Goal: Transaction & Acquisition: Purchase product/service

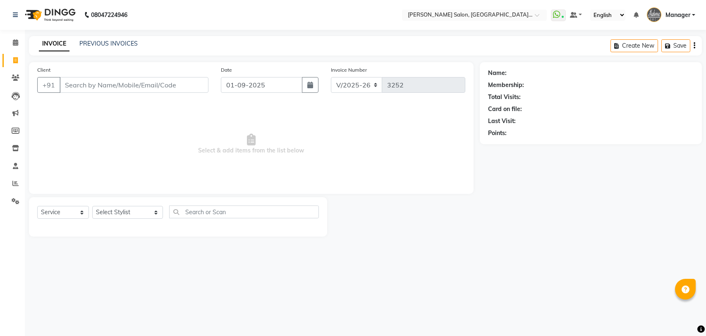
select select "5893"
select select "service"
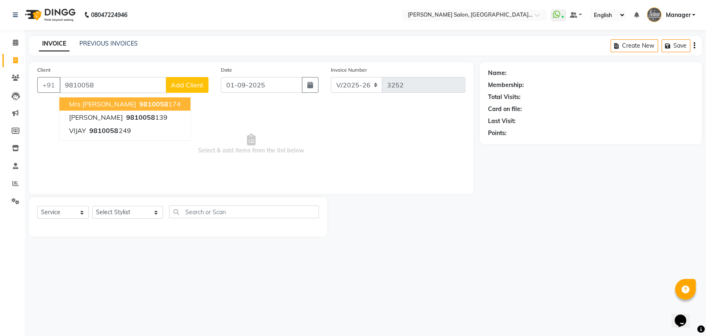
click at [139, 102] on span "9810058" at bounding box center [153, 104] width 29 height 8
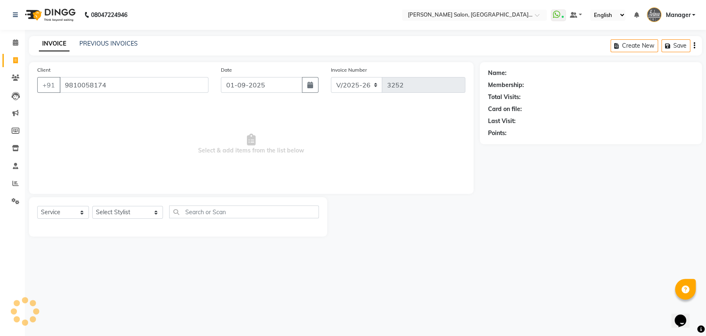
type input "9810058174"
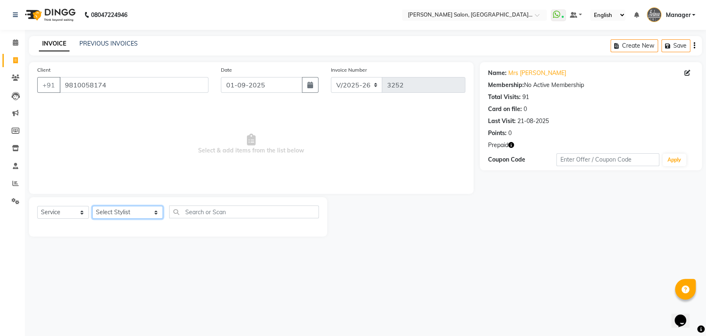
click at [119, 213] on select "Select Stylist Anil Pedicurist Arman ashish female stylist Ashutosh Singhal Man…" at bounding box center [127, 212] width 71 height 13
select select "48537"
click at [92, 206] on select "Select Stylist Anil Pedicurist Arman ashish female stylist Ashutosh Singhal Man…" at bounding box center [127, 212] width 71 height 13
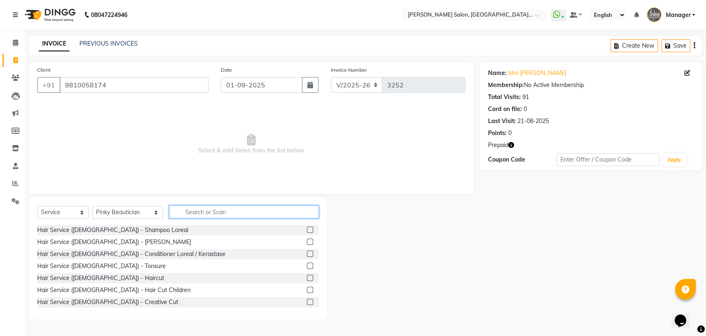
click at [204, 211] on input "text" at bounding box center [244, 211] width 150 height 13
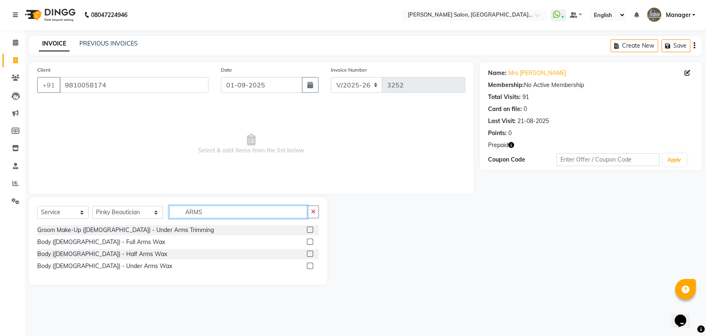
type input "ARMS"
click at [309, 242] on label at bounding box center [310, 241] width 6 height 6
click at [309, 242] on input "checkbox" at bounding box center [309, 241] width 5 height 5
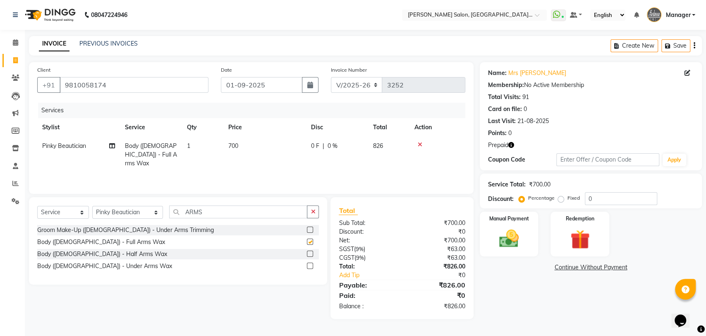
checkbox input "false"
click at [293, 210] on input "ARMS" at bounding box center [238, 211] width 139 height 13
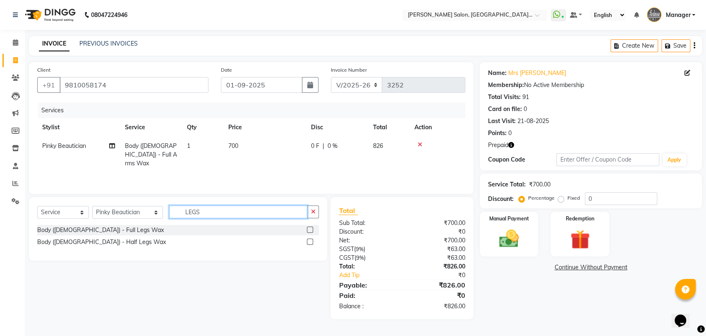
type input "LEGS"
click at [309, 229] on label at bounding box center [310, 229] width 6 height 6
click at [309, 229] on input "checkbox" at bounding box center [309, 229] width 5 height 5
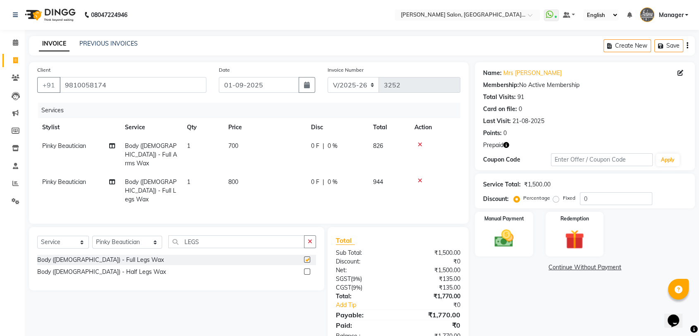
checkbox input "false"
click at [229, 142] on span "700" at bounding box center [233, 145] width 10 height 7
select select "48537"
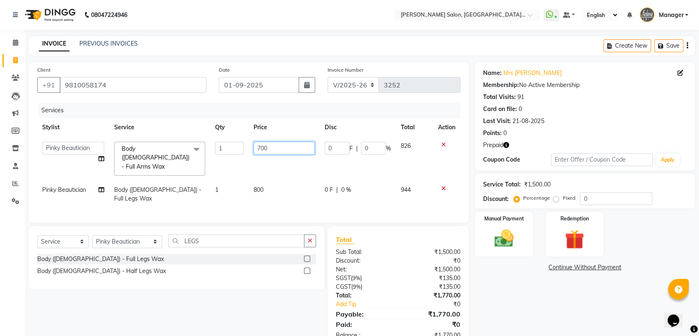
click at [254, 148] on input "700" at bounding box center [284, 148] width 61 height 13
click at [262, 150] on input "700" at bounding box center [284, 148] width 61 height 13
type input "500"
click at [258, 180] on td "800" at bounding box center [284, 193] width 71 height 27
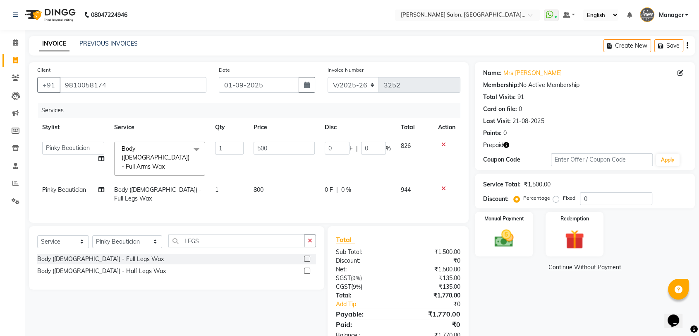
select select "48537"
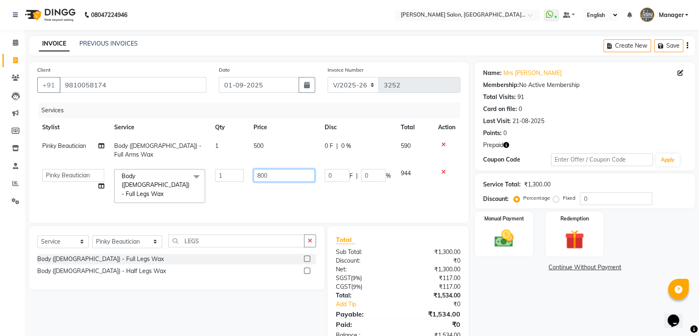
click at [263, 169] on input "800" at bounding box center [284, 175] width 61 height 13
type input "600"
click at [266, 183] on td "600" at bounding box center [284, 186] width 71 height 44
select select "48537"
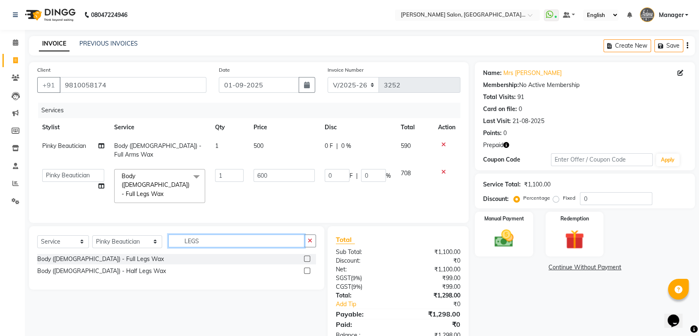
click at [256, 234] on input "LEGS" at bounding box center [236, 240] width 136 height 13
type input "BACK W"
click at [309, 267] on label at bounding box center [307, 270] width 6 height 6
click at [309, 268] on input "checkbox" at bounding box center [306, 270] width 5 height 5
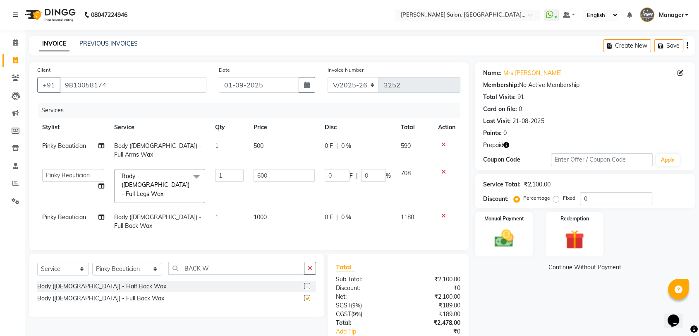
checkbox input "false"
click at [285, 169] on input "600" at bounding box center [284, 175] width 61 height 13
click at [296, 115] on div "Services" at bounding box center [252, 110] width 429 height 15
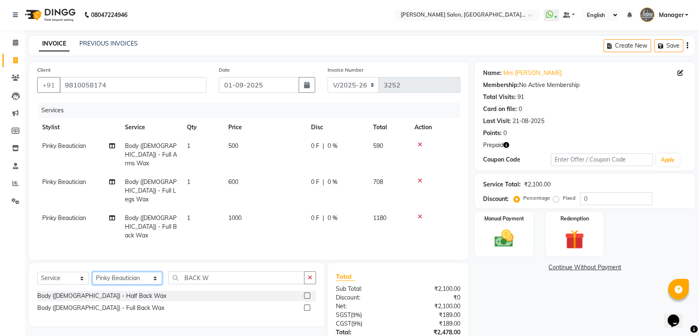
click at [98, 271] on select "Select Stylist Anil Pedicurist Arman ashish female stylist Ashutosh Singhal Man…" at bounding box center [127, 277] width 70 height 13
select select "48542"
click at [92, 271] on select "Select Stylist Anil Pedicurist Arman ashish female stylist Ashutosh Singhal Man…" at bounding box center [127, 277] width 70 height 13
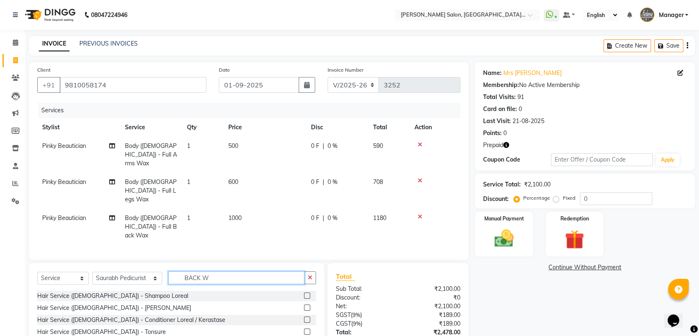
click at [222, 271] on input "BACK W" at bounding box center [236, 277] width 136 height 13
type input "B"
type input "SHAM"
click at [307, 316] on label at bounding box center [307, 319] width 6 height 6
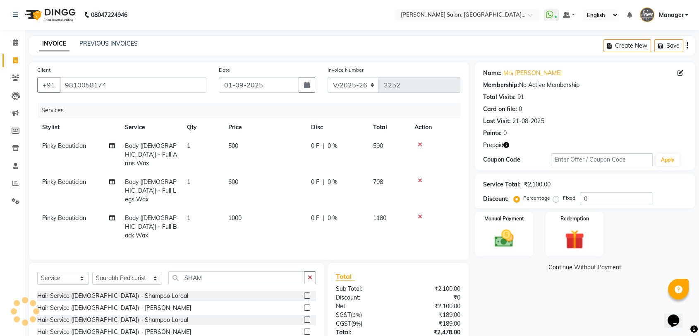
click at [307, 317] on input "checkbox" at bounding box center [306, 319] width 5 height 5
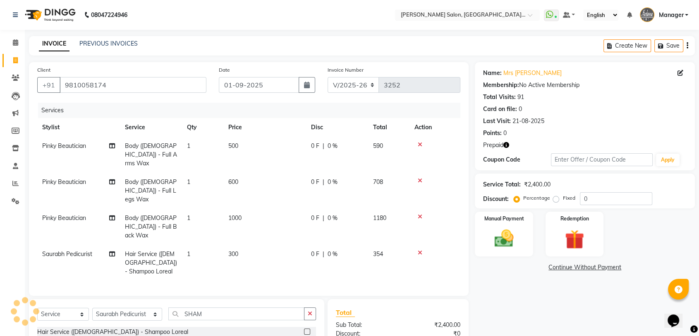
checkbox input "false"
click at [136, 307] on select "Select Stylist Anil Pedicurist Arman ashish female stylist Ashutosh Singhal Man…" at bounding box center [127, 313] width 70 height 13
select select "48533"
click at [92, 307] on select "Select Stylist Anil Pedicurist Arman ashish female stylist Ashutosh Singhal Man…" at bounding box center [127, 313] width 70 height 13
click at [237, 307] on input "SHAM" at bounding box center [236, 313] width 136 height 13
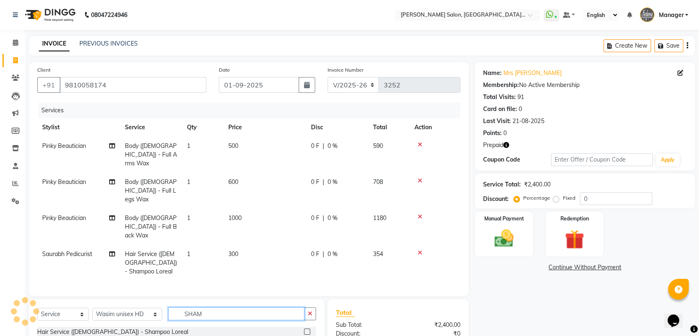
click at [237, 307] on input "SHAM" at bounding box center [236, 313] width 136 height 13
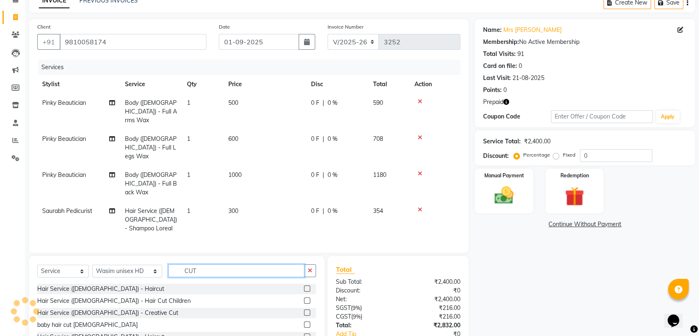
scroll to position [78, 0]
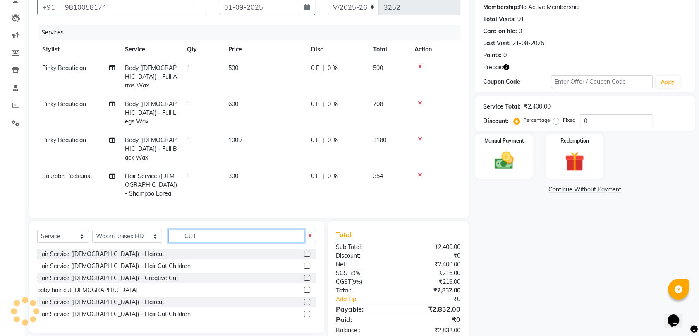
type input "CUT"
click at [307, 298] on label at bounding box center [307, 301] width 6 height 6
click at [307, 299] on input "checkbox" at bounding box center [306, 301] width 5 height 5
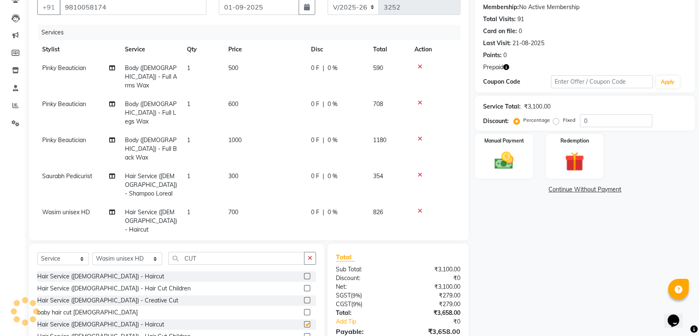
checkbox input "false"
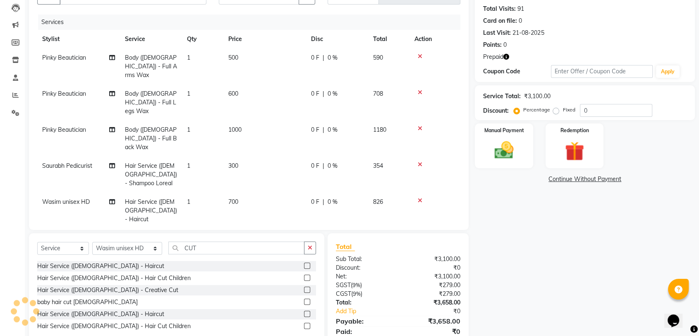
scroll to position [105, 0]
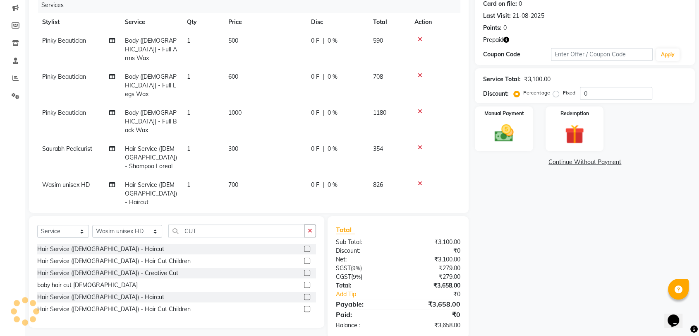
click at [506, 39] on icon "button" at bounding box center [507, 40] width 6 height 6
click at [584, 250] on div "Name: Mrs Arpita Membership: No Active Membership Total Visits: 91 Card on file…" at bounding box center [588, 147] width 226 height 381
click at [508, 41] on icon "button" at bounding box center [507, 40] width 6 height 6
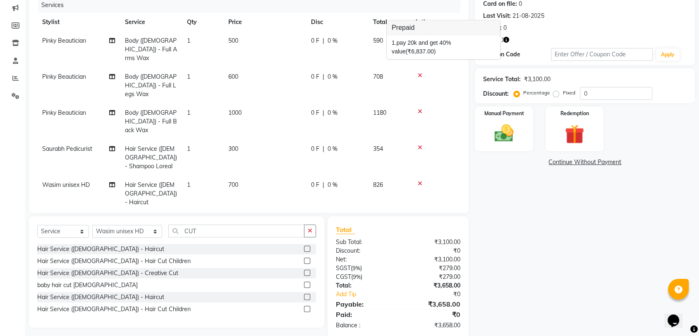
click at [556, 253] on div "Name: Mrs Arpita Membership: No Active Membership Total Visits: 91 Card on file…" at bounding box center [588, 147] width 226 height 381
click at [573, 130] on img at bounding box center [575, 134] width 32 height 25
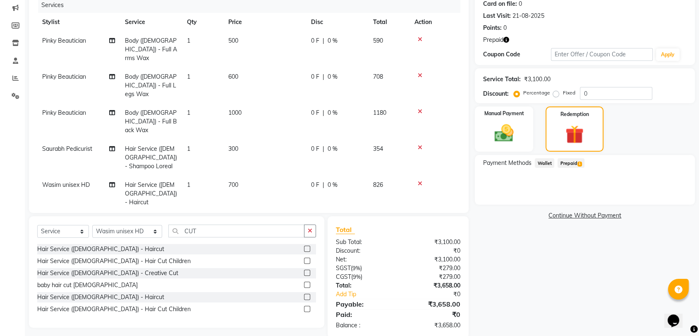
click at [569, 166] on span "Prepaid 1" at bounding box center [571, 163] width 27 height 10
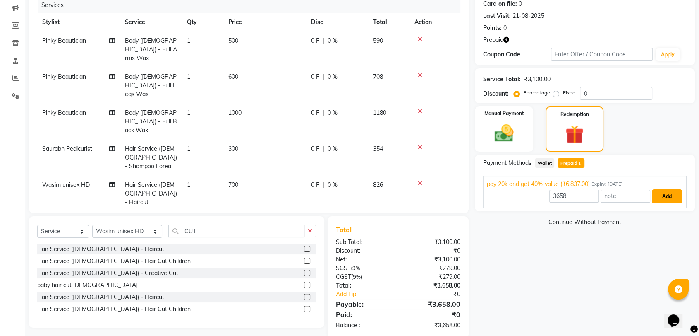
click at [664, 197] on button "Add" at bounding box center [667, 196] width 30 height 14
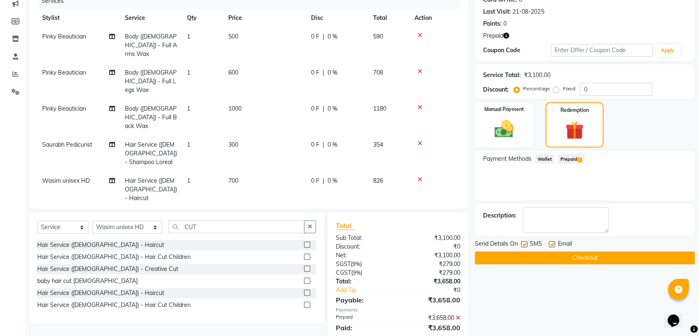
scroll to position [122, 0]
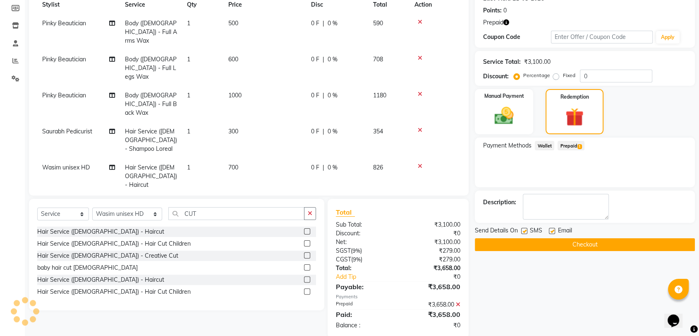
click at [593, 242] on button "Checkout" at bounding box center [585, 244] width 220 height 13
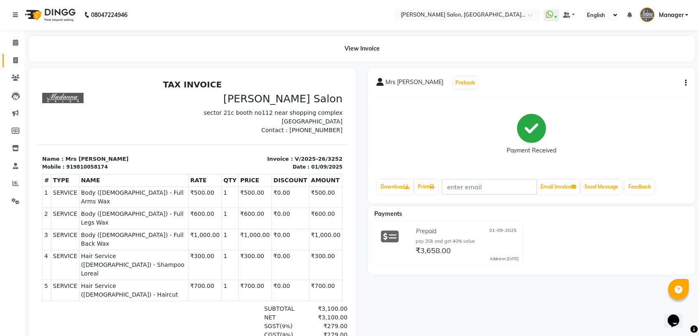
click at [14, 64] on span at bounding box center [15, 61] width 14 height 10
select select "service"
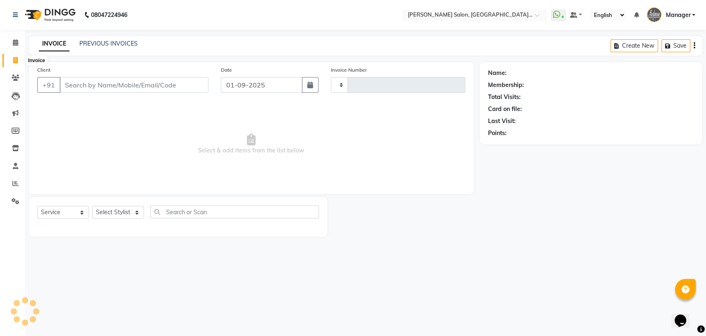
click at [14, 60] on icon at bounding box center [15, 60] width 5 height 6
select select "service"
type input "3253"
select select "5893"
click at [90, 43] on link "PREVIOUS INVOICES" at bounding box center [108, 43] width 58 height 7
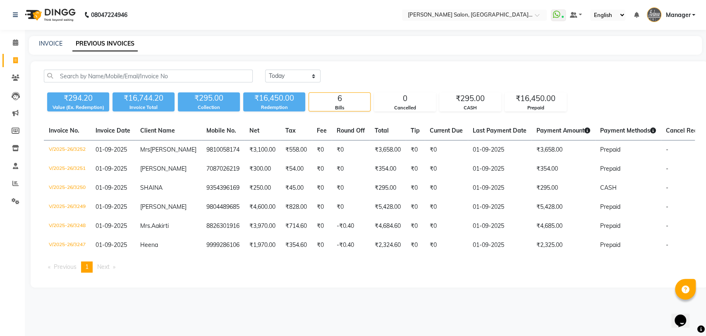
click at [48, 37] on div "INVOICE PREVIOUS INVOICES" at bounding box center [365, 45] width 673 height 19
click at [50, 41] on link "INVOICE" at bounding box center [51, 43] width 24 height 7
select select "service"
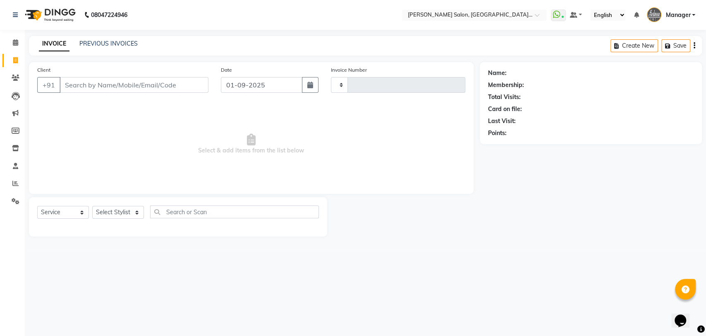
type input "3253"
select select "5893"
click at [13, 180] on icon at bounding box center [15, 183] width 6 height 6
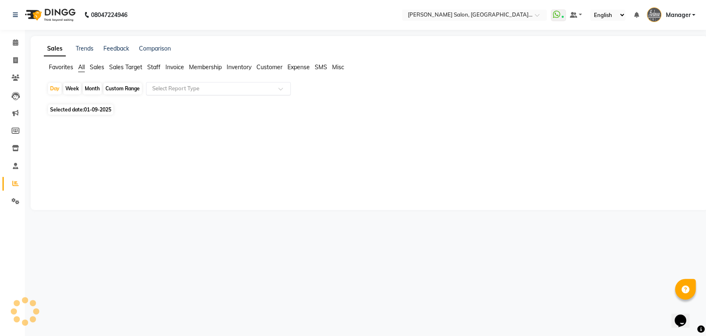
click at [153, 86] on input "text" at bounding box center [210, 88] width 119 height 8
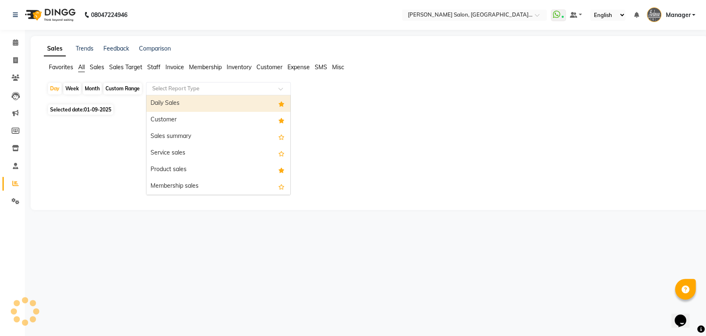
click at [166, 105] on div "Daily Sales" at bounding box center [218, 103] width 144 height 17
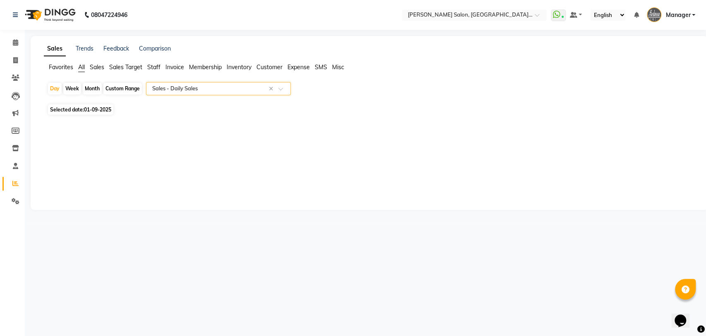
select select "pdf"
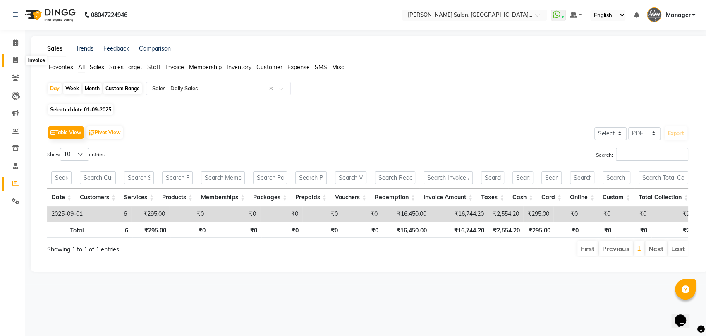
click at [16, 61] on icon at bounding box center [15, 60] width 5 height 6
select select "service"
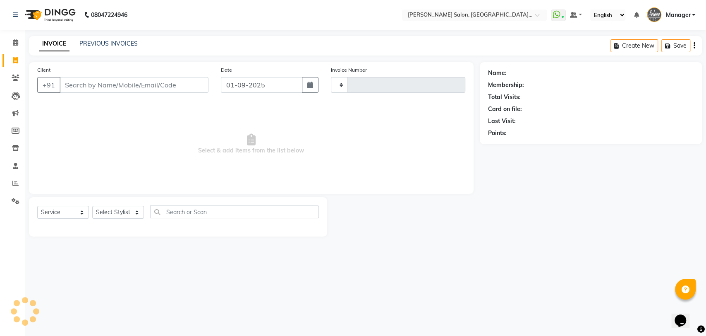
type input "3253"
select select "5893"
click at [84, 46] on link "PREVIOUS INVOICES" at bounding box center [108, 43] width 58 height 7
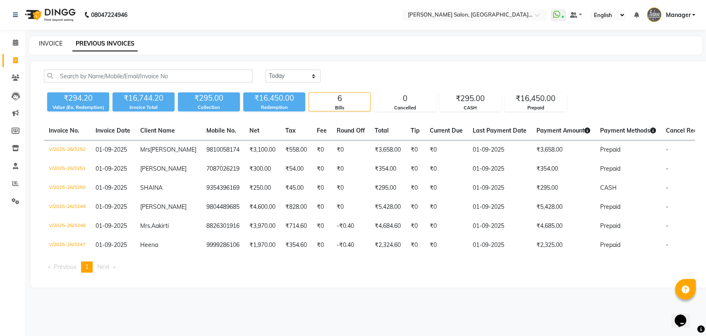
click at [50, 40] on link "INVOICE" at bounding box center [51, 43] width 24 height 7
select select "service"
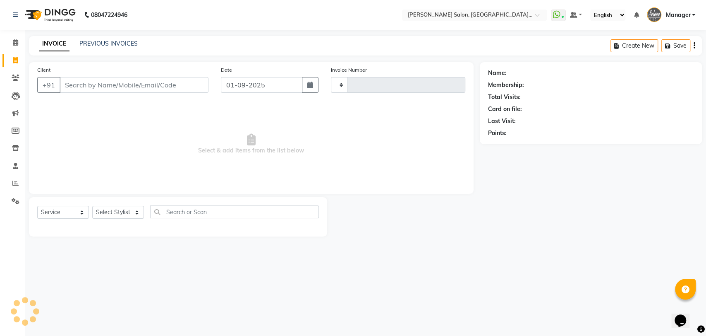
type input "3253"
select select "5893"
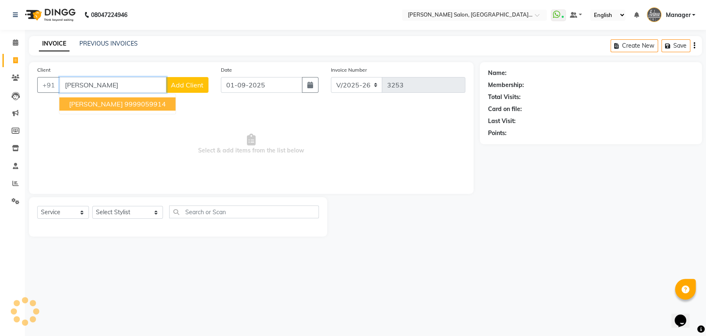
click at [149, 105] on ngb-highlight "9999059914" at bounding box center [144, 104] width 41 height 8
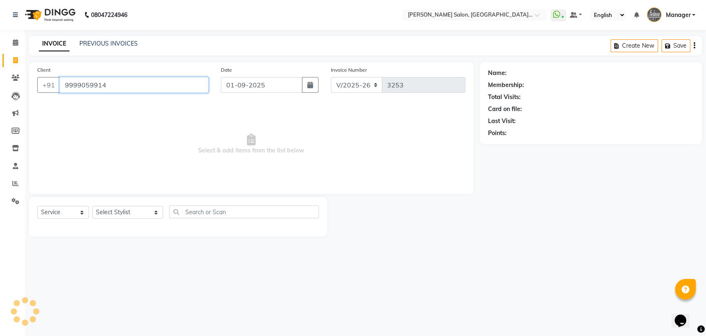
type input "9999059914"
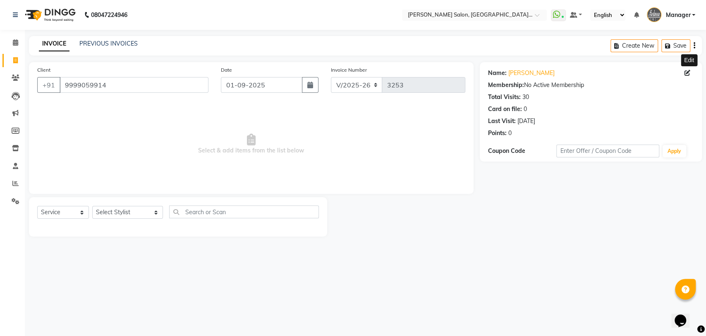
click at [692, 70] on span at bounding box center [689, 73] width 9 height 9
click at [690, 71] on icon at bounding box center [688, 73] width 6 height 6
select select "male"
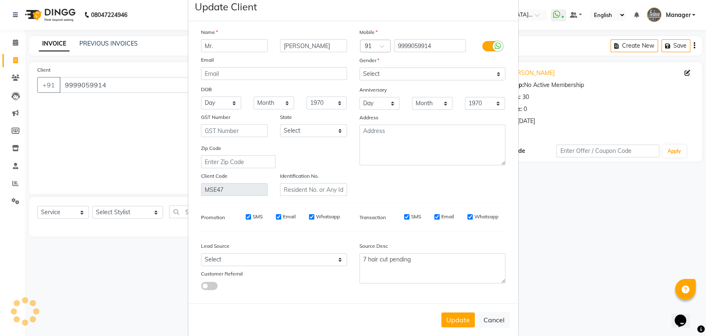
scroll to position [30, 0]
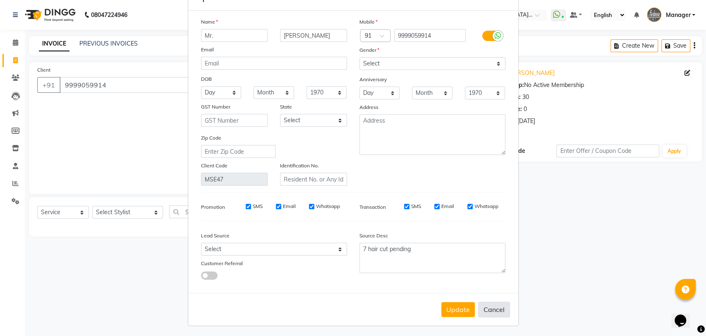
click at [486, 309] on button "Cancel" at bounding box center [494, 309] width 32 height 16
select select
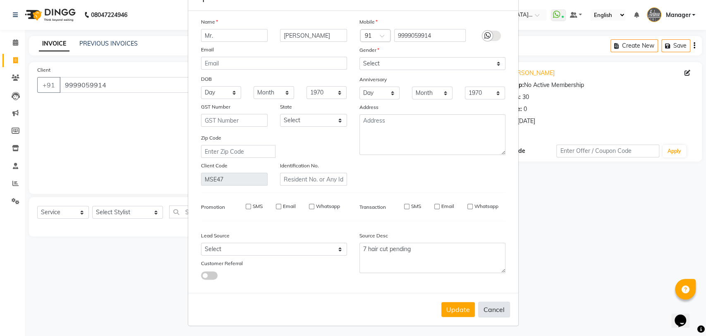
select select
checkbox input "false"
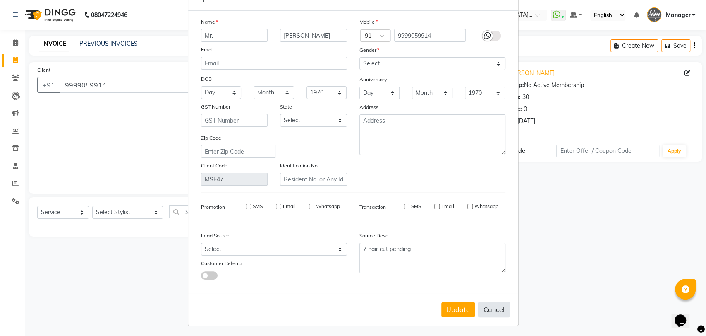
checkbox input "false"
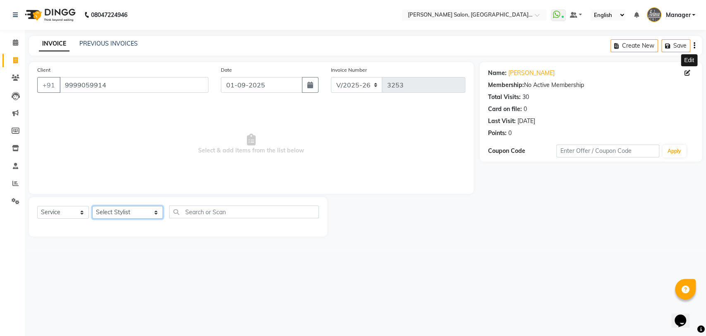
click at [120, 213] on select "Select Stylist Anil Pedicurist Arman ashish female stylist Ashutosh Singhal Man…" at bounding box center [127, 212] width 71 height 13
select select "48533"
click at [92, 206] on select "Select Stylist Anil Pedicurist Arman ashish female stylist Ashutosh Singhal Man…" at bounding box center [127, 212] width 71 height 13
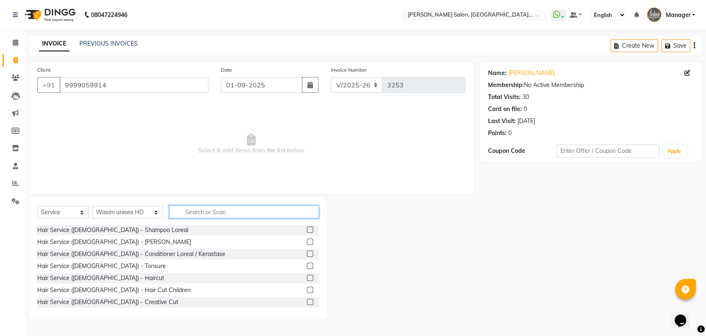
click at [220, 210] on input "text" at bounding box center [244, 211] width 150 height 13
click at [307, 277] on label at bounding box center [310, 277] width 6 height 6
click at [307, 277] on input "checkbox" at bounding box center [309, 277] width 5 height 5
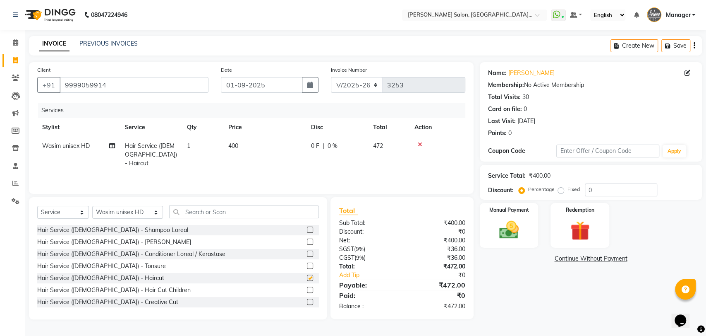
checkbox input "false"
drag, startPoint x: 144, startPoint y: 84, endPoint x: 55, endPoint y: 86, distance: 89.8
click at [55, 86] on div "+91 9999059914" at bounding box center [122, 85] width 171 height 16
click at [92, 42] on link "PREVIOUS INVOICES" at bounding box center [108, 43] width 58 height 7
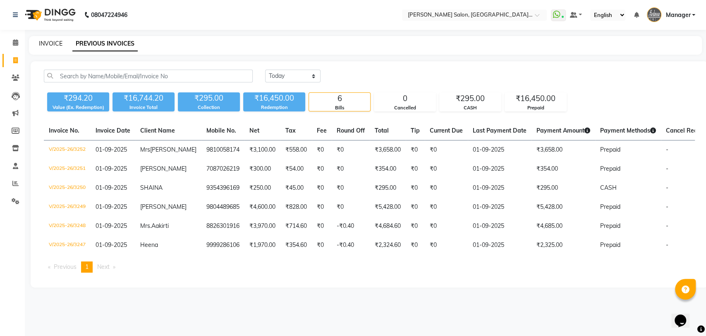
click at [53, 40] on link "INVOICE" at bounding box center [51, 43] width 24 height 7
select select "service"
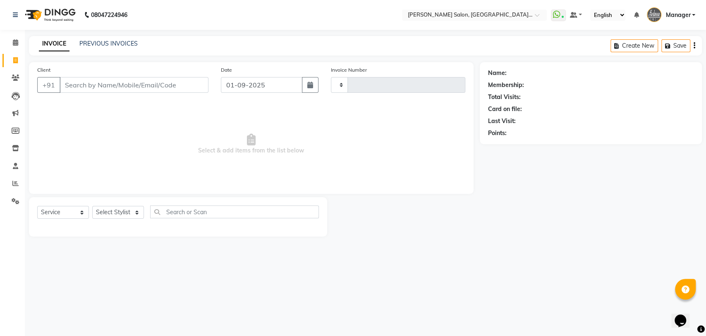
type input "3253"
select select "5893"
click at [126, 209] on select "Select Stylist" at bounding box center [118, 212] width 52 height 13
select select "48533"
click at [92, 206] on select "Select Stylist Anil Pedicurist Arman ashish female stylist Ashutosh Singhal Man…" at bounding box center [127, 212] width 71 height 13
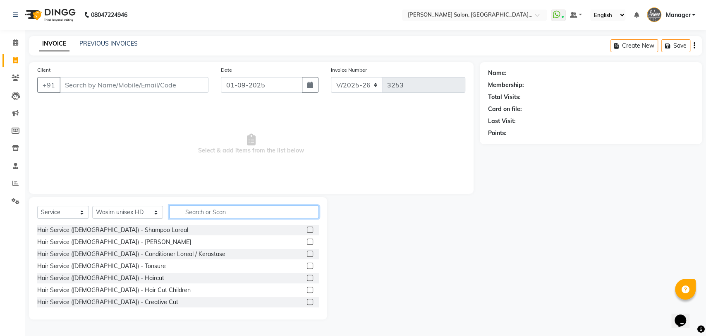
click at [181, 211] on input "text" at bounding box center [244, 211] width 150 height 13
click at [307, 279] on label at bounding box center [310, 277] width 6 height 6
click at [307, 279] on input "checkbox" at bounding box center [309, 277] width 5 height 5
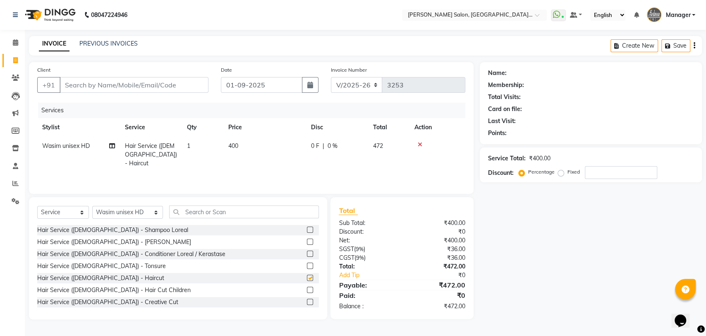
checkbox input "false"
click at [573, 257] on div "Name: Membership: Total Visits: Card on file: Last Visit: Points: Service Total…" at bounding box center [594, 190] width 228 height 257
click at [418, 143] on icon at bounding box center [420, 145] width 5 height 6
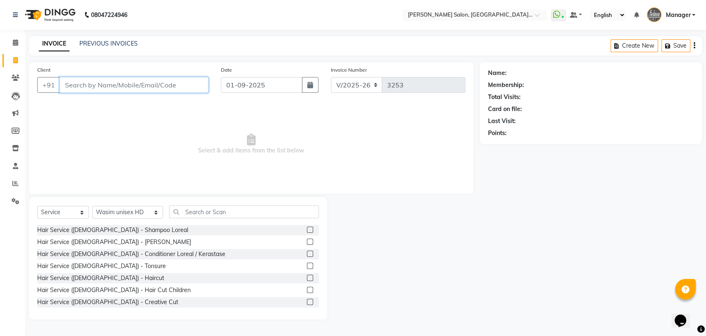
click at [122, 80] on input "Client" at bounding box center [134, 85] width 149 height 16
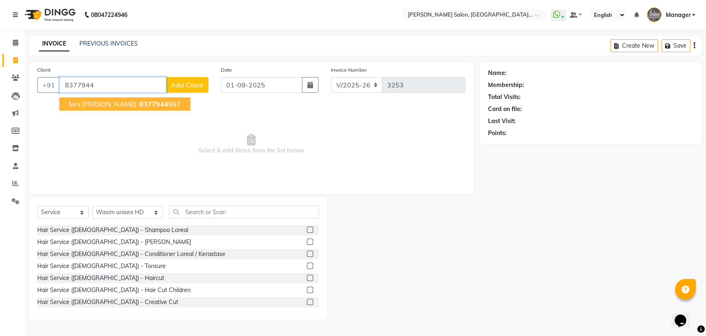
click at [139, 105] on span "8377944" at bounding box center [153, 104] width 29 height 8
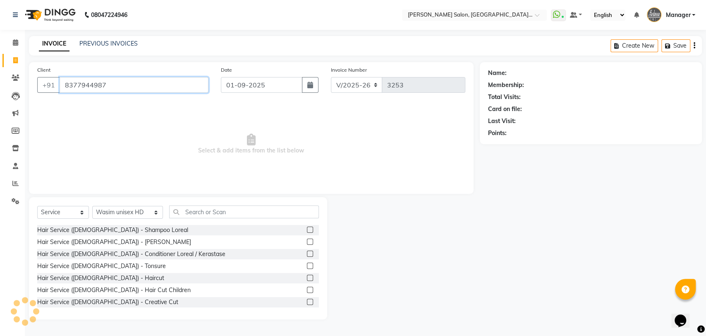
type input "8377944987"
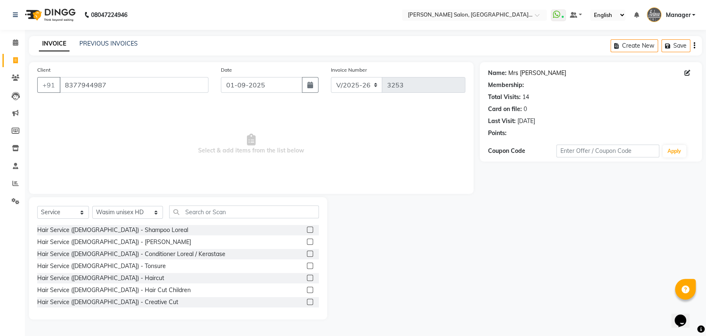
click at [536, 73] on link "Mrs [PERSON_NAME]" at bounding box center [538, 73] width 58 height 9
click at [537, 70] on link "Mrs [PERSON_NAME]" at bounding box center [538, 73] width 58 height 9
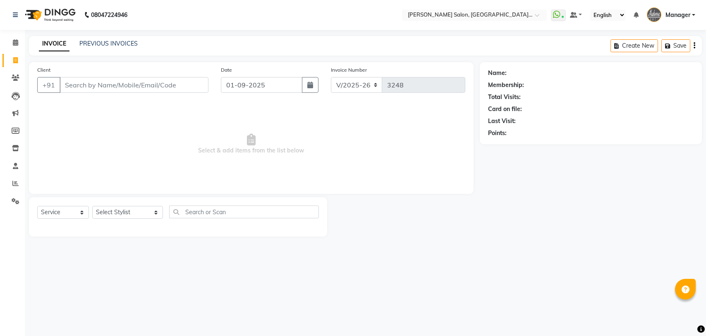
select select "5893"
select select "service"
drag, startPoint x: 0, startPoint y: 0, endPoint x: 126, endPoint y: 42, distance: 133.1
click at [126, 42] on link "PREVIOUS INVOICES" at bounding box center [108, 43] width 58 height 7
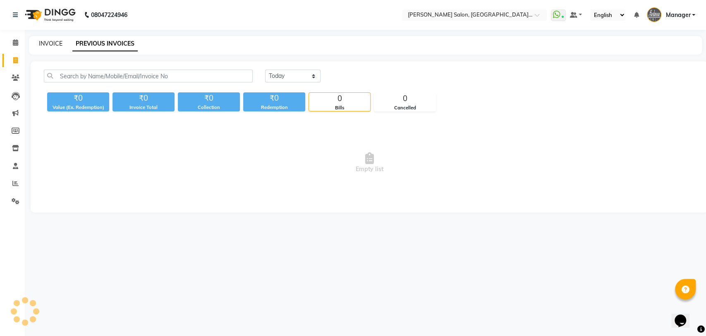
click at [57, 44] on link "INVOICE" at bounding box center [51, 43] width 24 height 7
select select "service"
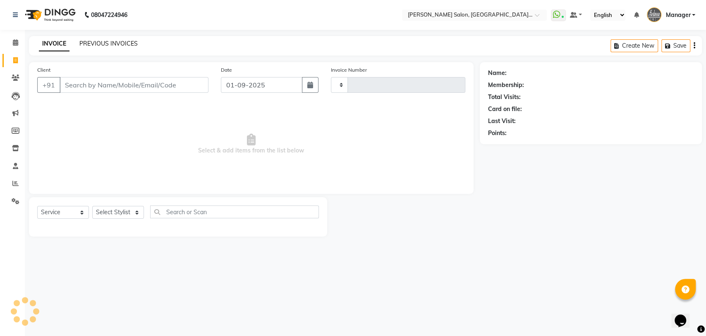
click at [125, 44] on link "PREVIOUS INVOICES" at bounding box center [108, 43] width 58 height 7
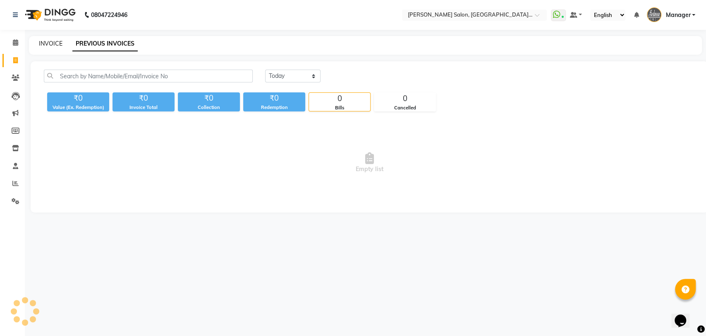
click at [57, 43] on link "INVOICE" at bounding box center [51, 43] width 24 height 7
select select "service"
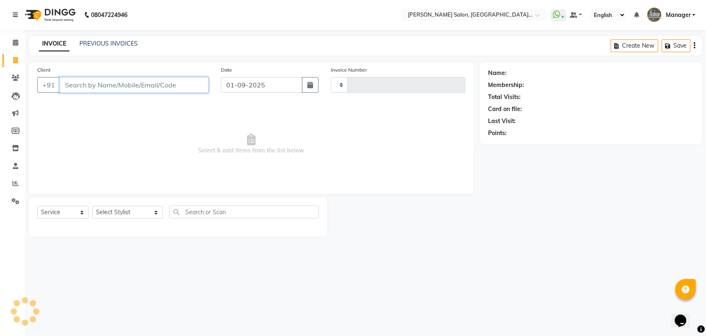
click at [154, 85] on input "Client" at bounding box center [134, 85] width 149 height 16
type input "9999059914"
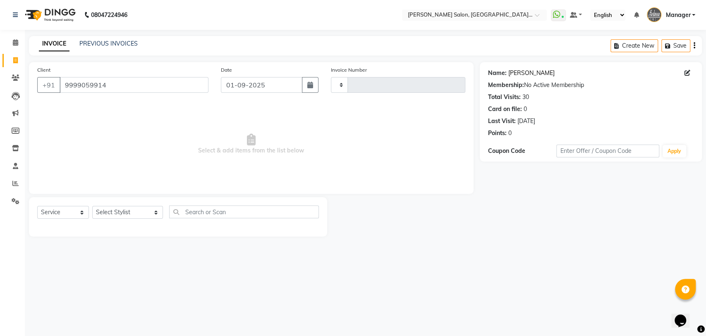
click at [528, 71] on link "[PERSON_NAME]" at bounding box center [532, 73] width 46 height 9
click at [120, 42] on link "PREVIOUS INVOICES" at bounding box center [108, 43] width 58 height 7
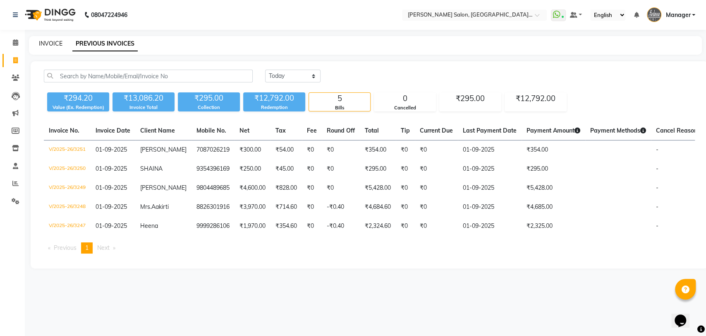
click at [58, 42] on link "INVOICE" at bounding box center [51, 43] width 24 height 7
select select "service"
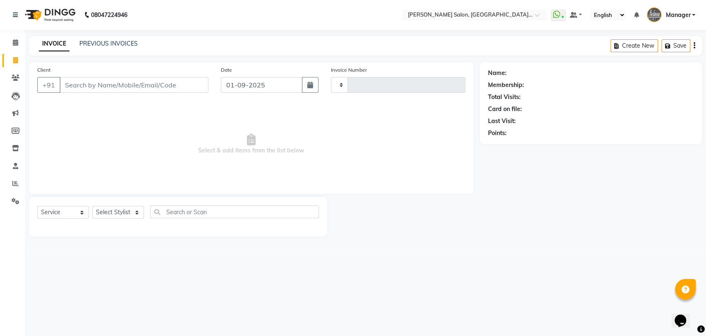
type input "3252"
select select "5893"
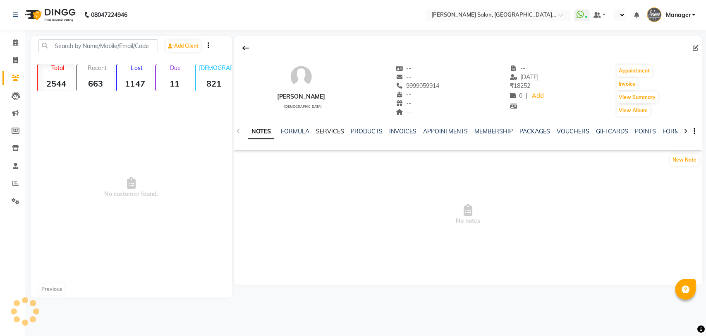
select select "en"
click at [331, 127] on link "SERVICES" at bounding box center [330, 130] width 28 height 7
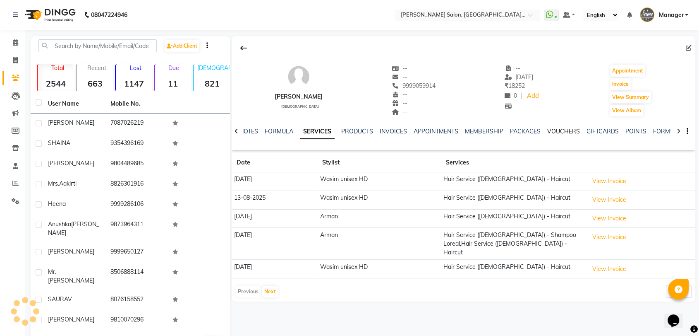
click at [569, 129] on link "VOUCHERS" at bounding box center [563, 130] width 33 height 7
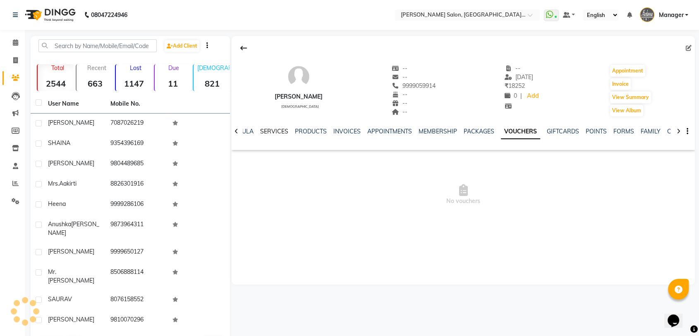
click at [274, 130] on link "SERVICES" at bounding box center [274, 130] width 28 height 7
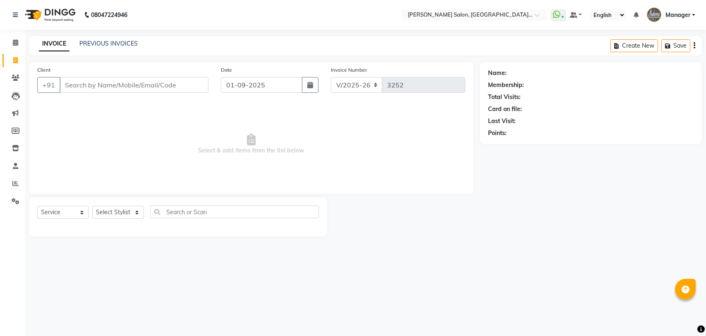
select select "5893"
select select "service"
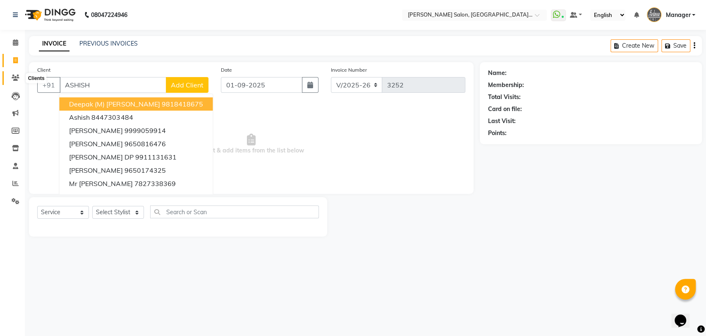
type input "ASHISH"
click at [13, 79] on icon at bounding box center [16, 77] width 8 height 6
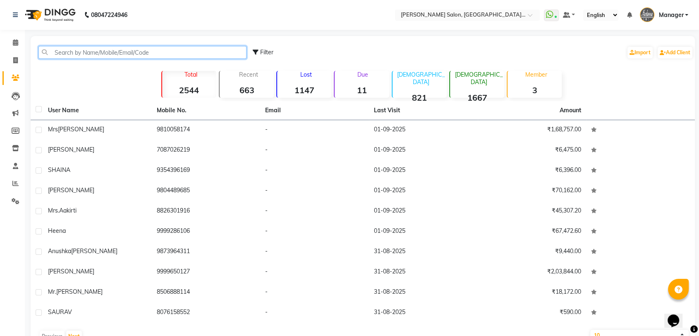
click at [194, 54] on input "text" at bounding box center [142, 52] width 208 height 13
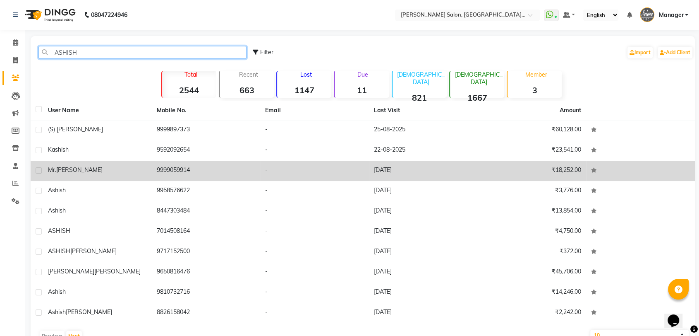
type input "ASHISH"
click at [220, 170] on td "9999059914" at bounding box center [206, 171] width 109 height 20
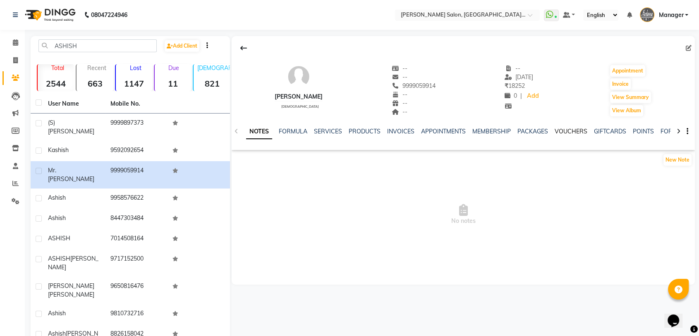
click at [565, 130] on link "VOUCHERS" at bounding box center [571, 130] width 33 height 7
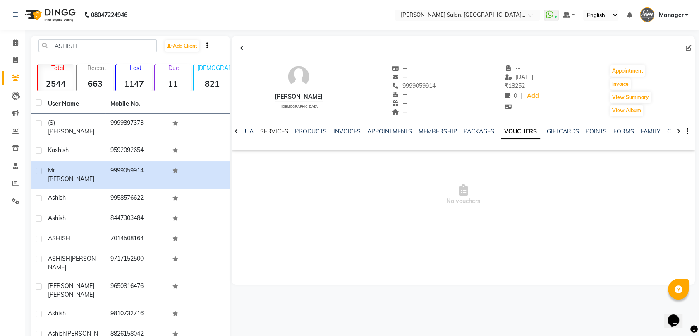
click at [277, 130] on link "SERVICES" at bounding box center [274, 130] width 28 height 7
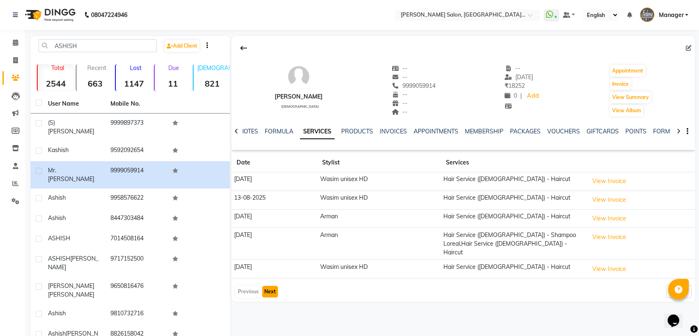
click at [268, 286] on button "Next" at bounding box center [270, 291] width 16 height 12
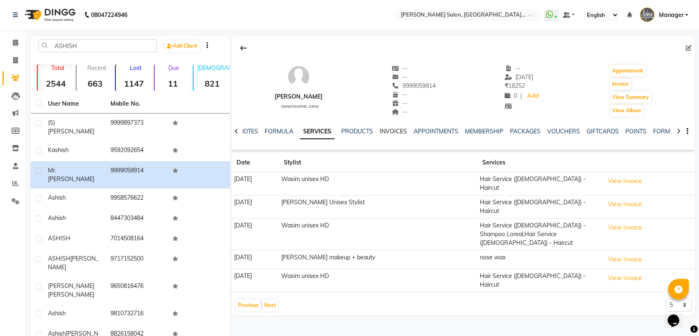
click at [397, 130] on link "INVOICES" at bounding box center [393, 130] width 27 height 7
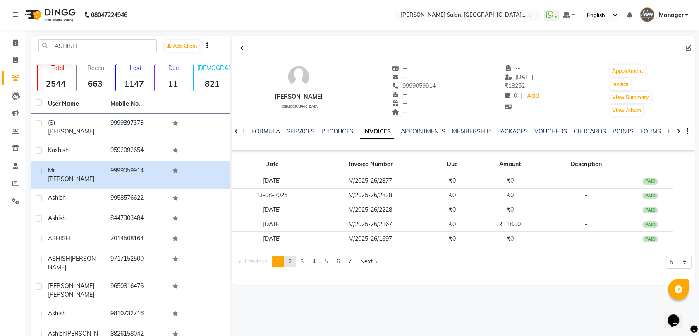
click at [292, 262] on span "2" at bounding box center [289, 260] width 3 height 7
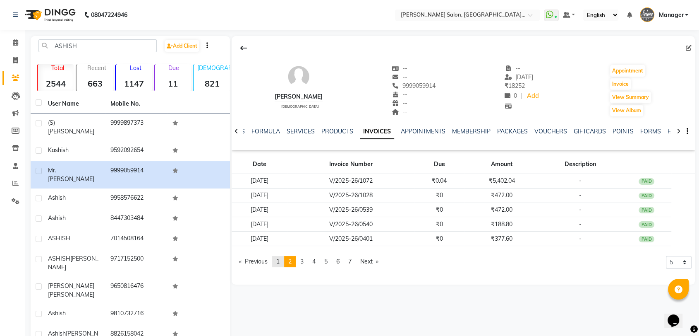
click at [279, 264] on span "1" at bounding box center [277, 260] width 3 height 7
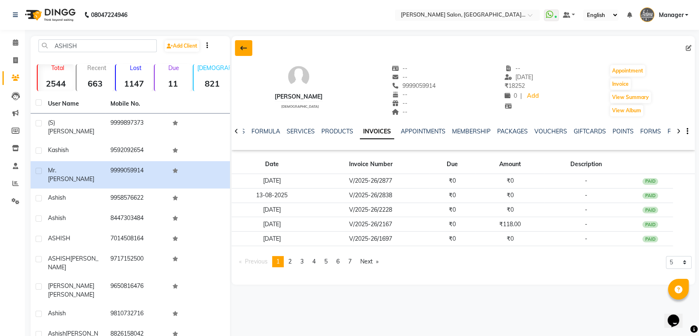
click at [244, 48] on icon at bounding box center [243, 48] width 7 height 7
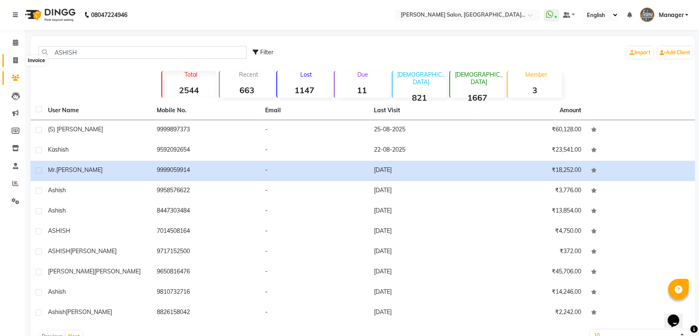
click at [18, 57] on span at bounding box center [15, 61] width 14 height 10
select select "service"
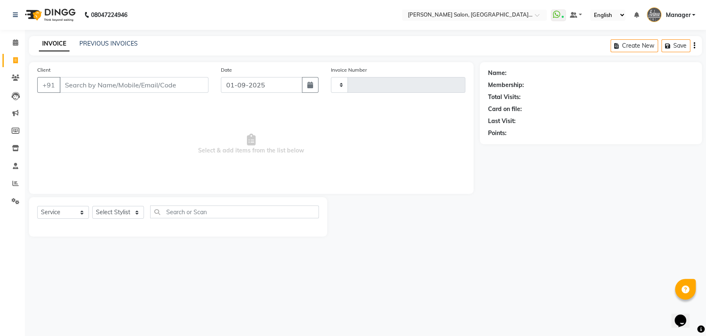
type input "3253"
select select "5893"
click at [130, 215] on select "Select Stylist Anil Pedicurist Arman ashish female stylist Ashutosh Singhal Man…" at bounding box center [127, 212] width 71 height 13
select select "48533"
click at [92, 206] on select "Select Stylist Anil Pedicurist Arman ashish female stylist Ashutosh Singhal Man…" at bounding box center [127, 212] width 71 height 13
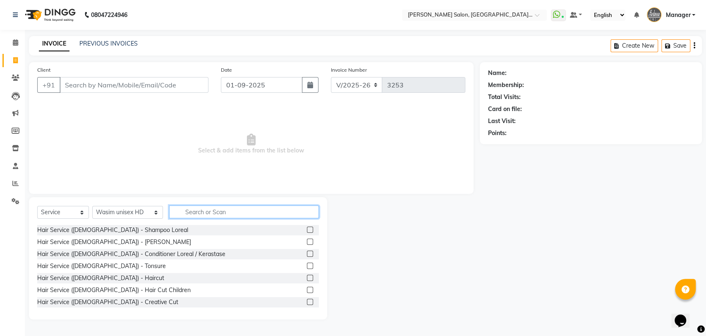
click at [188, 212] on input "text" at bounding box center [244, 211] width 150 height 13
click at [307, 276] on label at bounding box center [310, 277] width 6 height 6
click at [307, 276] on input "checkbox" at bounding box center [309, 277] width 5 height 5
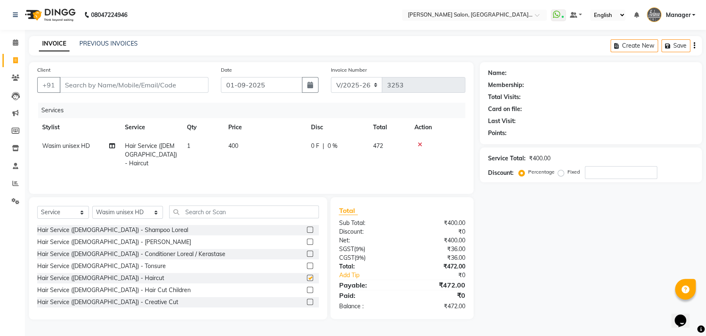
checkbox input "false"
click at [202, 86] on input "Client" at bounding box center [134, 85] width 149 height 16
type input "9"
type input "0"
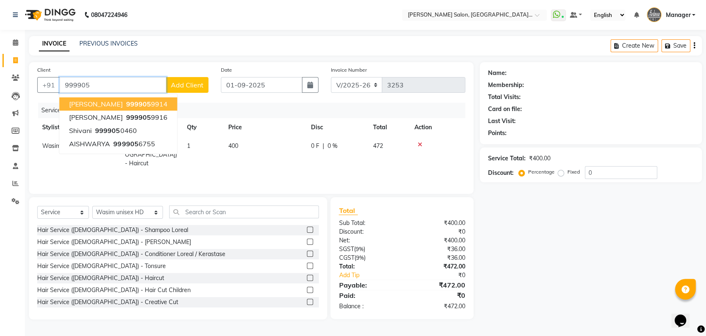
click at [169, 103] on button "Mr. Ashish Nagpal 999905 9914" at bounding box center [118, 103] width 118 height 13
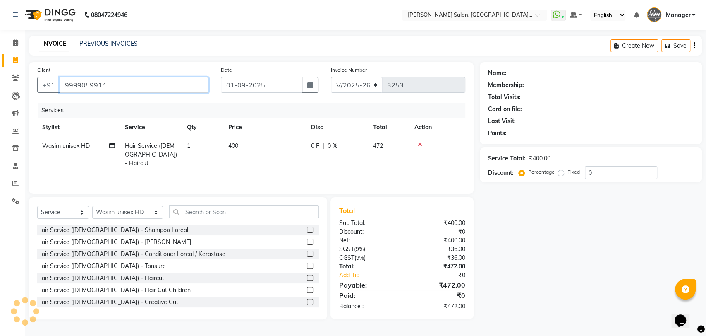
type input "9999059914"
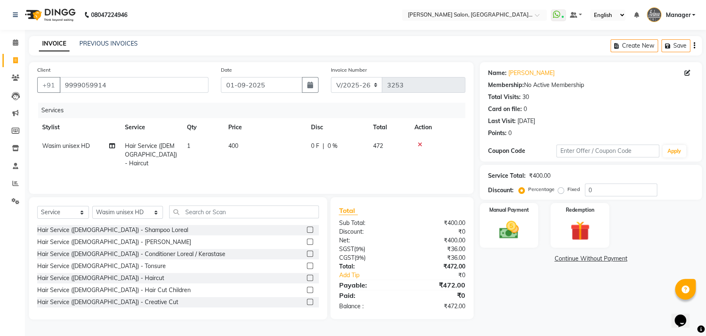
click at [237, 143] on span "400" at bounding box center [233, 145] width 10 height 7
select select "48533"
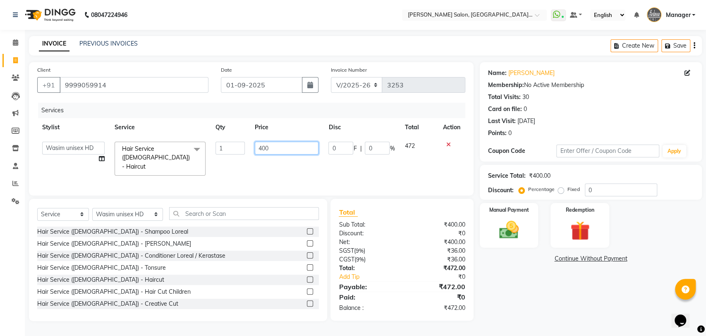
drag, startPoint x: 271, startPoint y: 147, endPoint x: 248, endPoint y: 148, distance: 22.8
click at [248, 148] on tr "Anil Pedicurist Arman ashish female stylist Ashutosh Singhal Manager Manveer Pi…" at bounding box center [251, 159] width 428 height 44
type input "0"
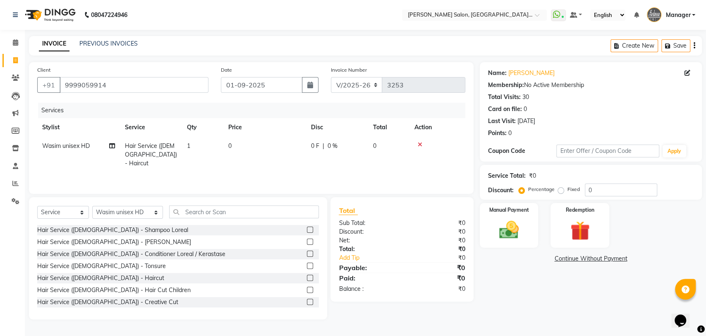
click at [561, 299] on div "Name: Mr. Ashish Nagpal Membership: No Active Membership Total Visits: 30 Card …" at bounding box center [594, 190] width 228 height 257
click at [689, 74] on icon at bounding box center [688, 73] width 6 height 6
select select "male"
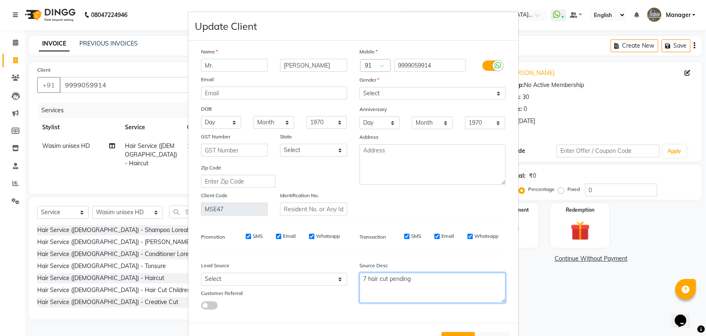
click at [363, 276] on textarea "7 hair cut pending" at bounding box center [433, 287] width 146 height 30
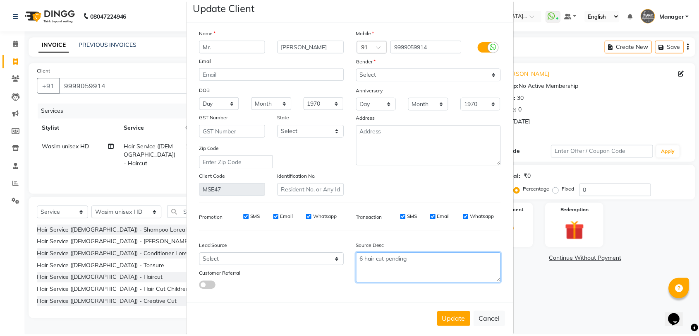
scroll to position [30, 0]
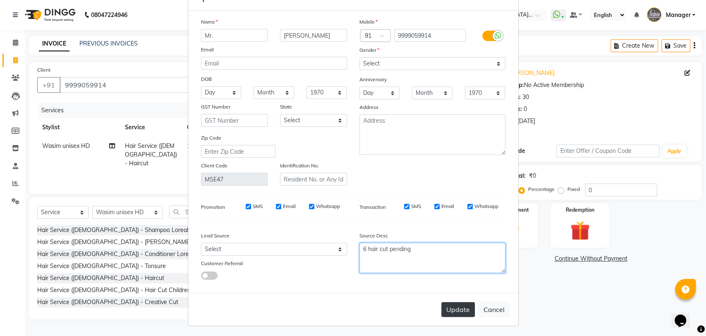
type textarea "6 hair cut pending"
click at [454, 309] on button "Update" at bounding box center [458, 309] width 34 height 15
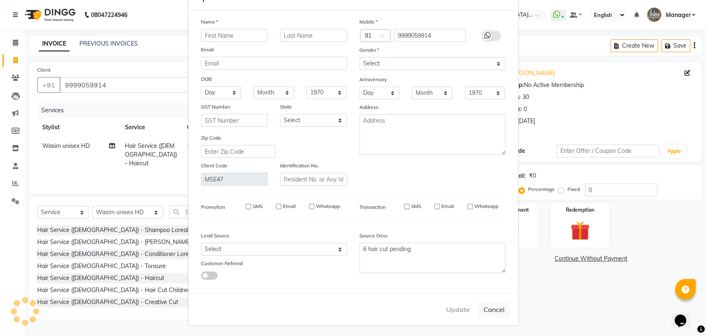
select select
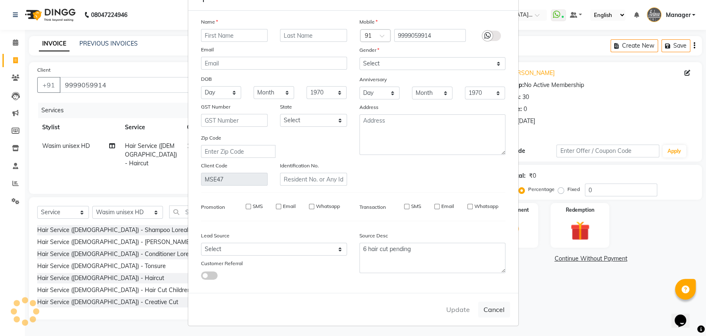
select select
checkbox input "false"
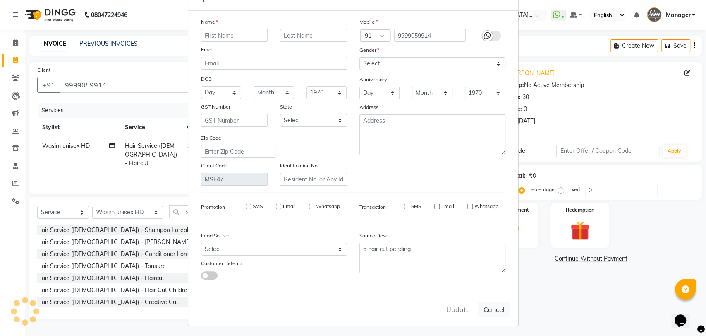
checkbox input "false"
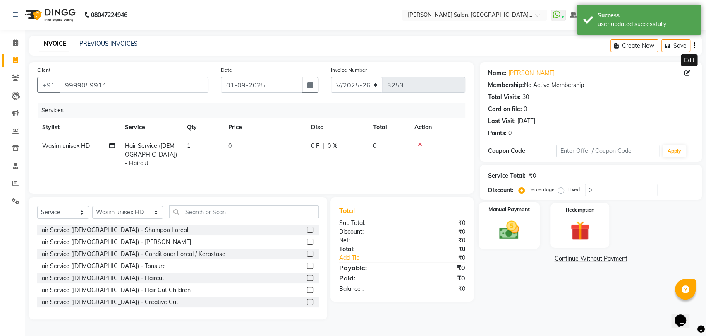
click at [509, 235] on img at bounding box center [509, 229] width 33 height 23
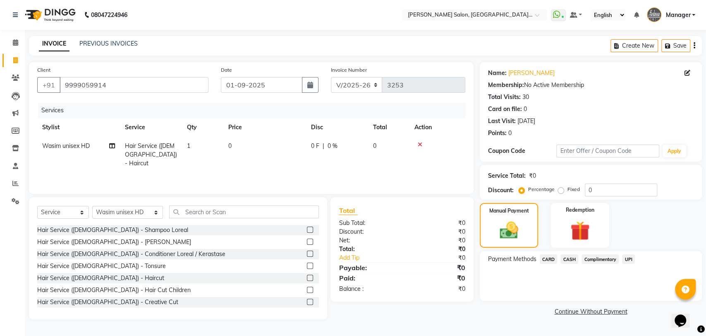
click at [566, 259] on span "CASH" at bounding box center [570, 259] width 18 height 10
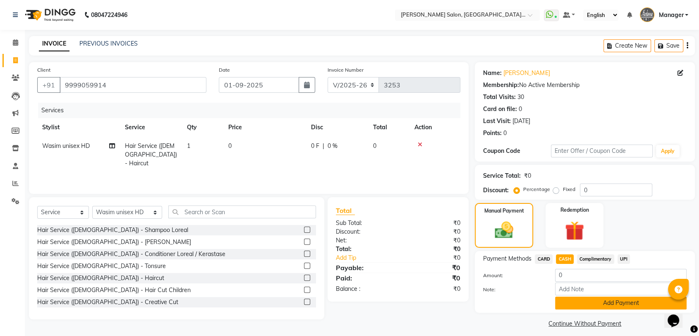
click at [595, 303] on button "Add Payment" at bounding box center [621, 302] width 132 height 13
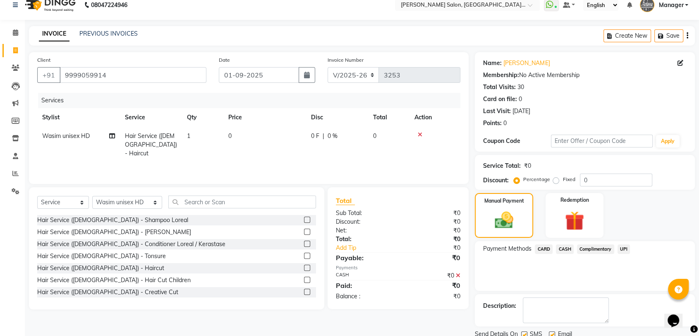
scroll to position [41, 0]
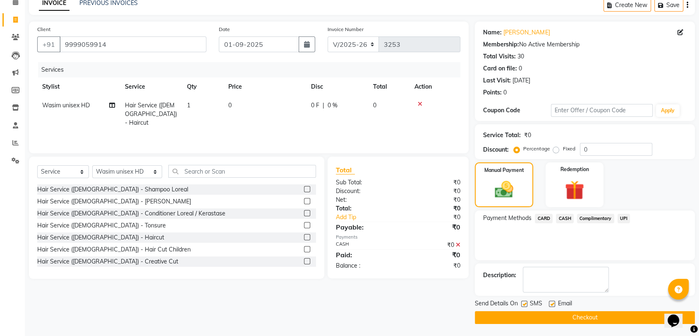
click at [557, 314] on button "Checkout" at bounding box center [585, 317] width 220 height 13
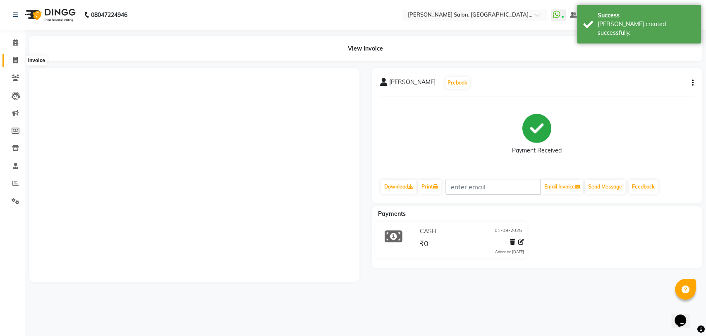
click at [15, 59] on icon at bounding box center [15, 60] width 5 height 6
select select "service"
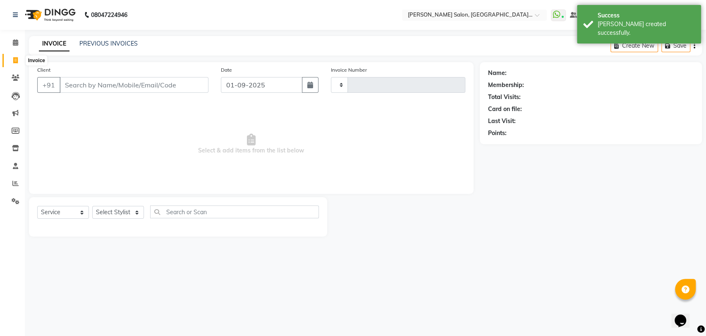
type input "3254"
select select "5893"
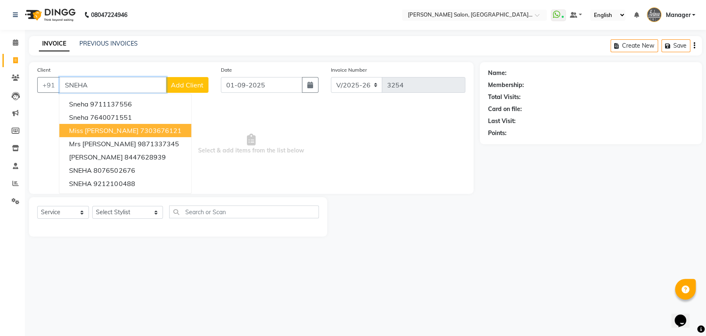
click at [152, 133] on ngb-highlight "7303676121" at bounding box center [160, 130] width 41 height 8
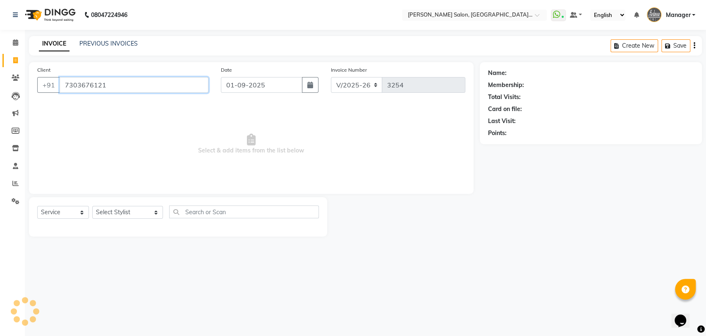
type input "7303676121"
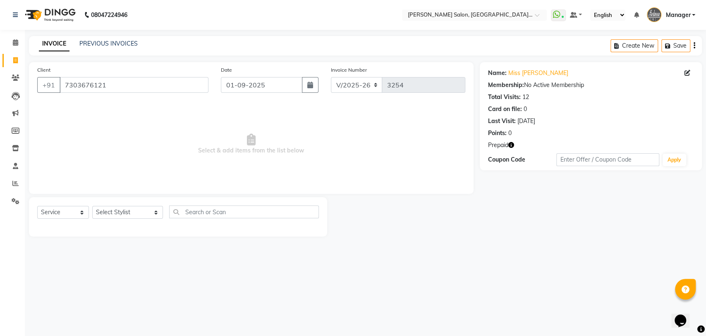
click at [512, 144] on icon "button" at bounding box center [512, 145] width 6 height 6
click at [417, 267] on div "08047224946 Select Location × Madonna Salon, Sector 21c, Faridabad WhatsApp Sta…" at bounding box center [353, 168] width 706 height 336
click at [130, 211] on select "Select Stylist Anil Pedicurist Arman ashish female stylist Ashutosh Singhal Man…" at bounding box center [127, 212] width 71 height 13
select select "48537"
click at [92, 206] on select "Select Stylist Anil Pedicurist Arman ashish female stylist Ashutosh Singhal Man…" at bounding box center [127, 212] width 71 height 13
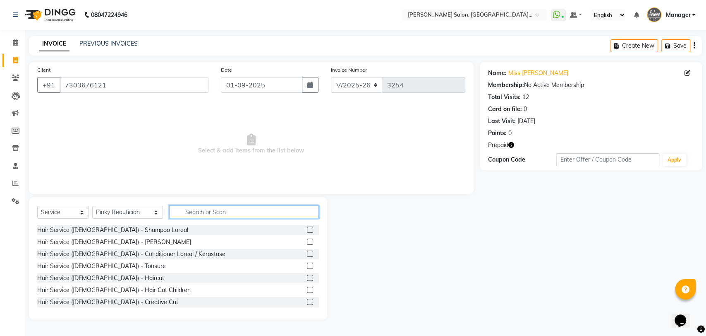
click at [180, 212] on input "text" at bounding box center [244, 211] width 150 height 13
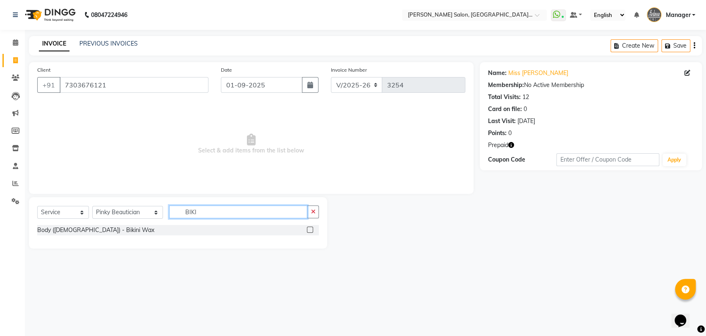
type input "BIKI"
click at [309, 229] on label at bounding box center [310, 229] width 6 height 6
click at [309, 229] on input "checkbox" at bounding box center [309, 229] width 5 height 5
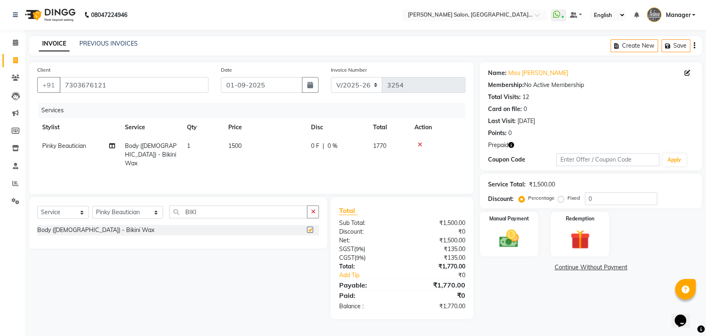
checkbox input "false"
click at [287, 209] on input "BIKI" at bounding box center [238, 211] width 139 height 13
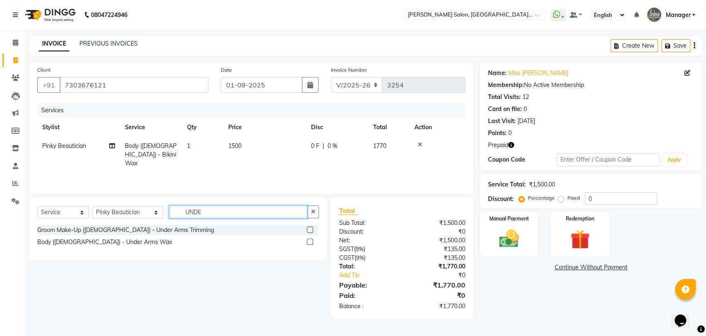
type input "UNDE"
click at [310, 242] on label at bounding box center [310, 241] width 6 height 6
click at [310, 242] on input "checkbox" at bounding box center [309, 241] width 5 height 5
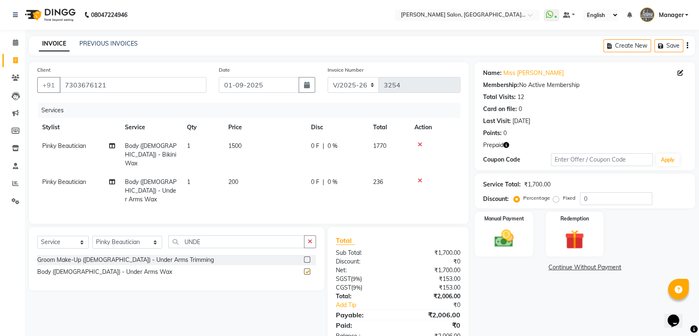
checkbox input "false"
click at [259, 235] on input "UNDE" at bounding box center [236, 241] width 136 height 13
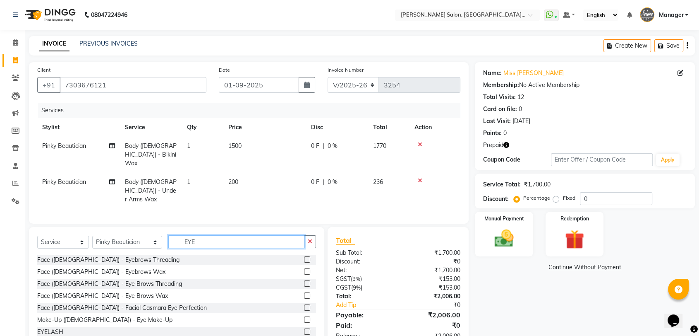
type input "EYE"
click at [304, 280] on label at bounding box center [307, 283] width 6 height 6
click at [304, 281] on input "checkbox" at bounding box center [306, 283] width 5 height 5
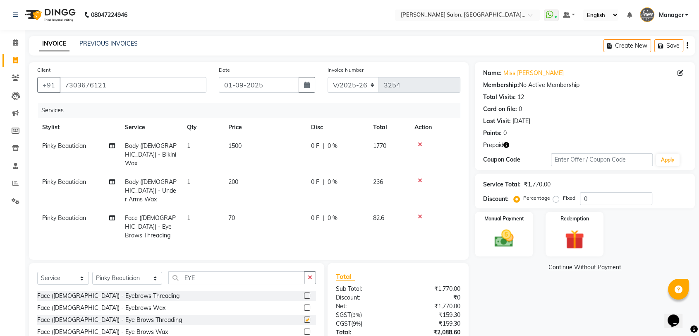
checkbox input "false"
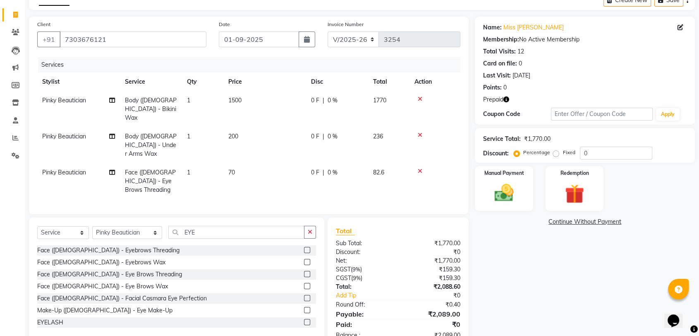
scroll to position [50, 0]
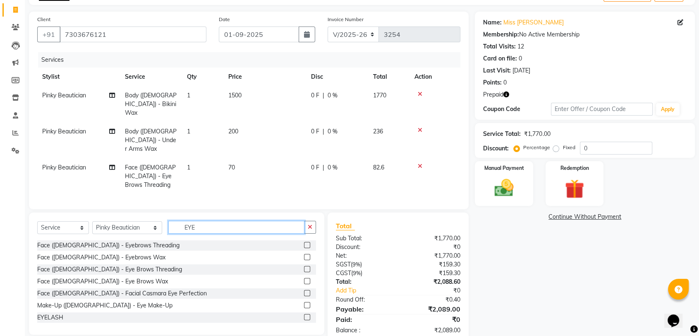
click at [246, 221] on input "EYE" at bounding box center [236, 227] width 136 height 13
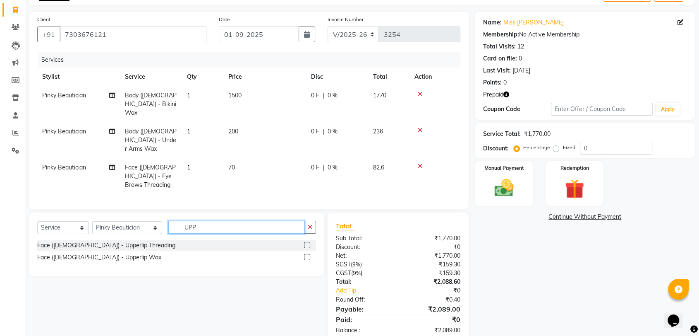
type input "UPP"
click at [308, 242] on label at bounding box center [307, 245] width 6 height 6
click at [308, 242] on input "checkbox" at bounding box center [306, 244] width 5 height 5
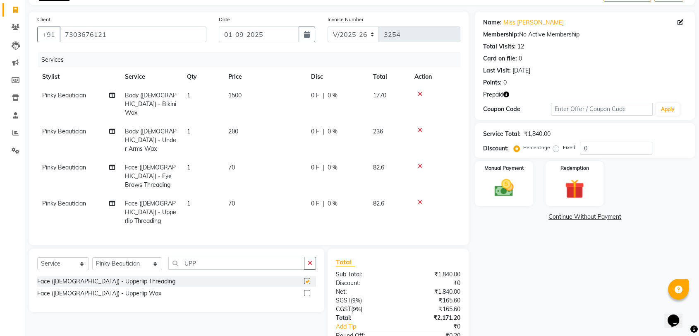
checkbox input "false"
click at [271, 257] on input "UPP" at bounding box center [236, 263] width 136 height 13
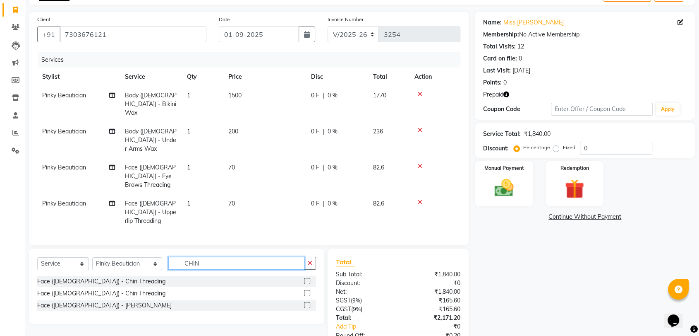
type input "CHIN"
click at [307, 290] on label at bounding box center [307, 293] width 6 height 6
click at [307, 290] on input "checkbox" at bounding box center [306, 292] width 5 height 5
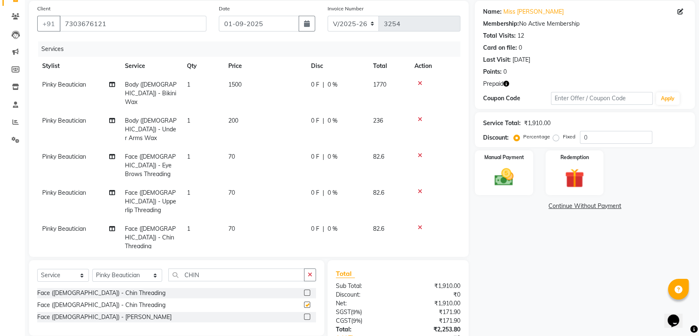
checkbox input "false"
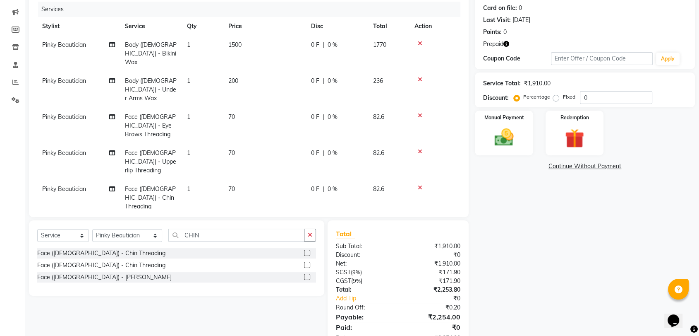
scroll to position [105, 0]
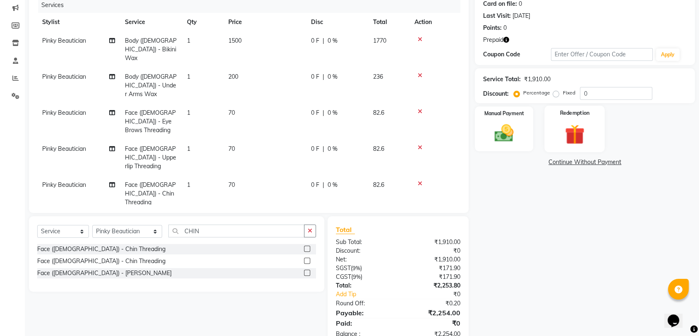
click at [599, 122] on div "Redemption" at bounding box center [575, 129] width 60 height 46
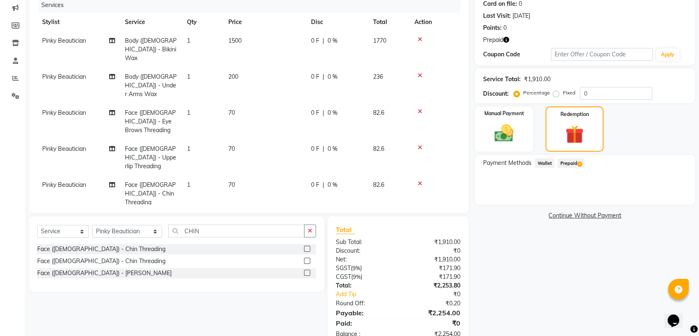
click at [572, 163] on span "Prepaid 2" at bounding box center [571, 163] width 27 height 10
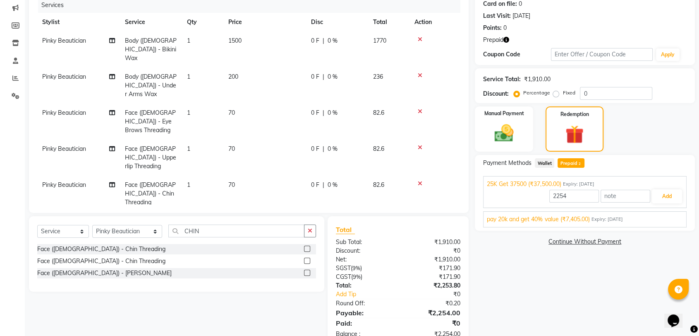
click at [648, 222] on div "pay 20k and get 40% value (₹7,405.00) Expiry: 08-05-2035" at bounding box center [585, 219] width 196 height 9
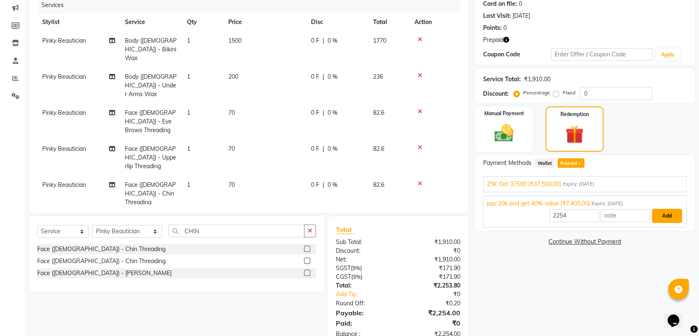
click at [662, 216] on button "Add" at bounding box center [667, 216] width 30 height 14
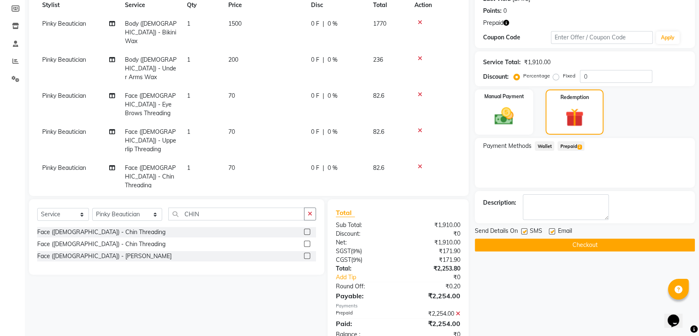
scroll to position [122, 0]
click at [563, 241] on button "Checkout" at bounding box center [585, 244] width 220 height 13
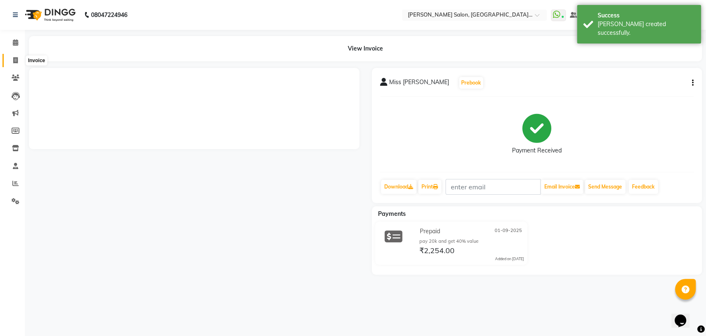
click at [14, 64] on span at bounding box center [15, 61] width 14 height 10
click at [18, 59] on span at bounding box center [15, 61] width 14 height 10
select select "service"
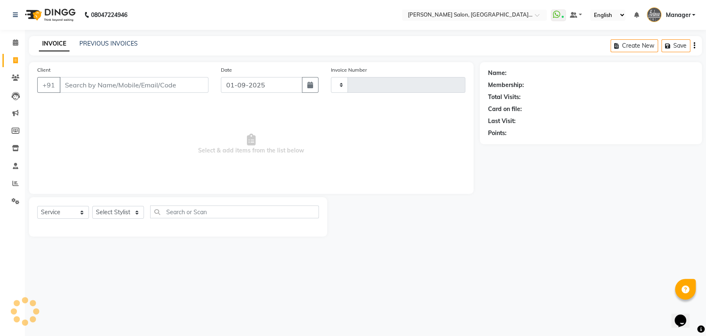
type input "3255"
select select "5893"
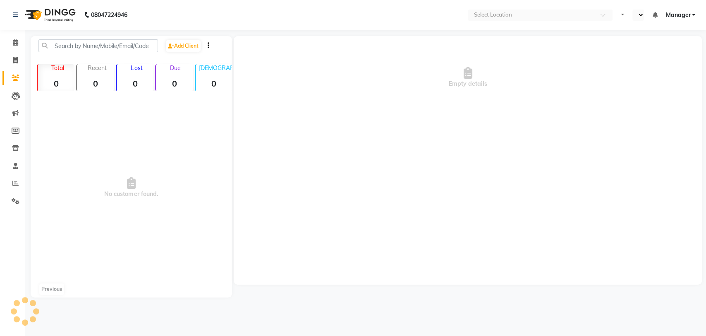
select select "en"
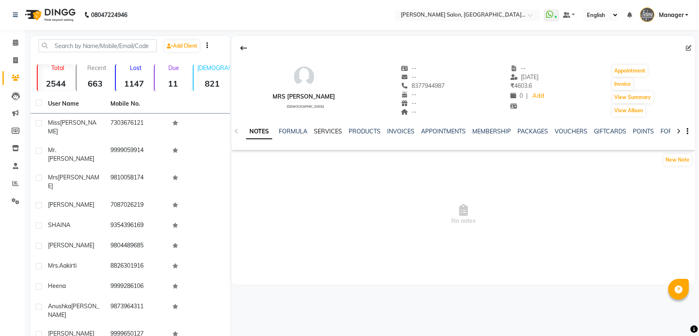
click at [324, 132] on link "SERVICES" at bounding box center [328, 130] width 28 height 7
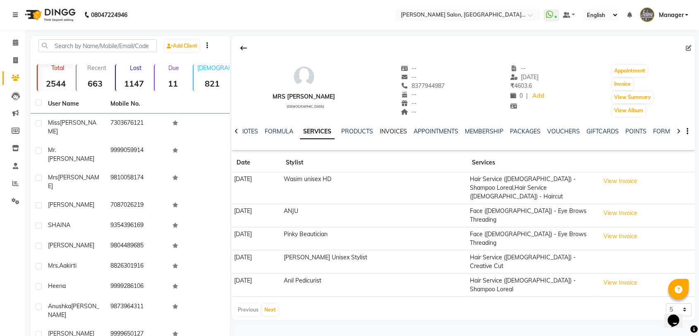
click at [391, 129] on link "INVOICES" at bounding box center [393, 130] width 27 height 7
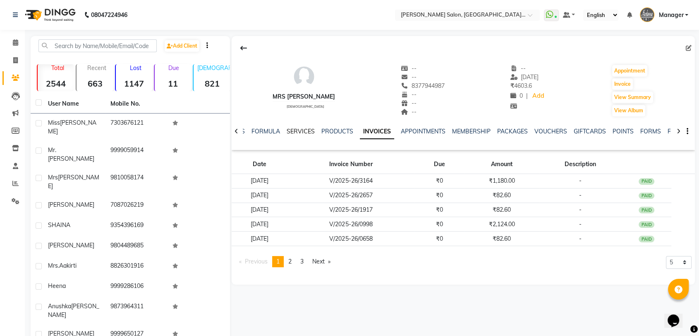
click at [298, 132] on link "SERVICES" at bounding box center [301, 130] width 28 height 7
